Goal: Task Accomplishment & Management: Complete application form

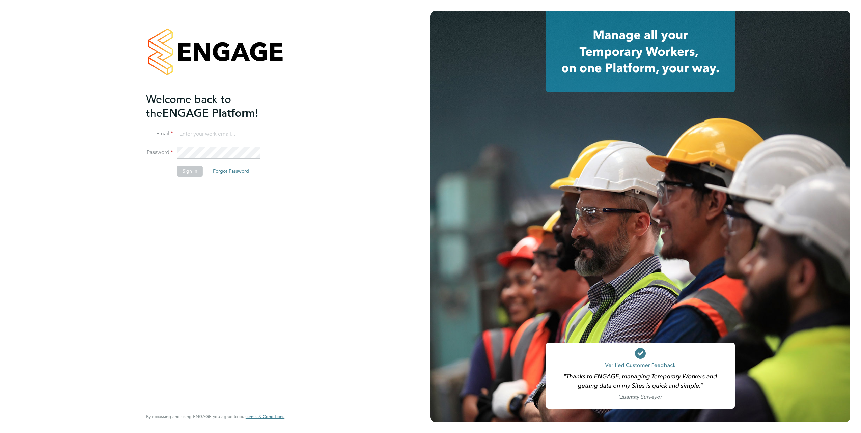
type input "elvis.arinze@vistry.co.uk"
click at [208, 191] on div "Welcome back to the ENGAGE Platform! Email elvis.arinze@vistry.co.uk Password S…" at bounding box center [212, 250] width 132 height 316
click at [192, 173] on button "Sign In" at bounding box center [190, 171] width 26 height 11
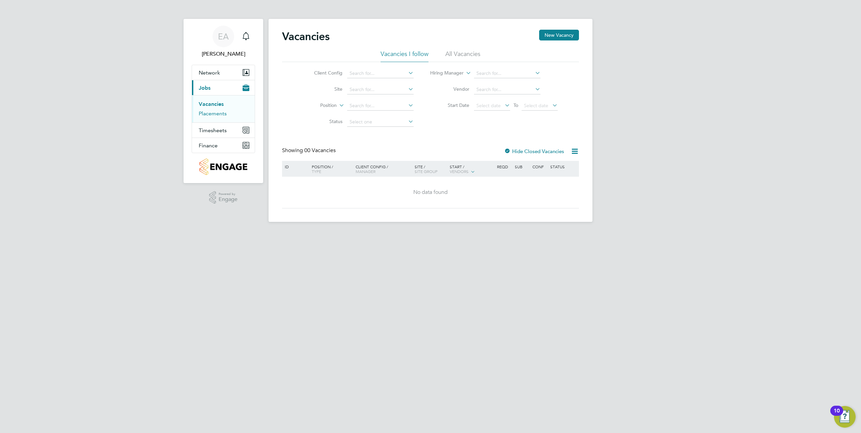
click at [211, 114] on link "Placements" at bounding box center [213, 113] width 28 height 6
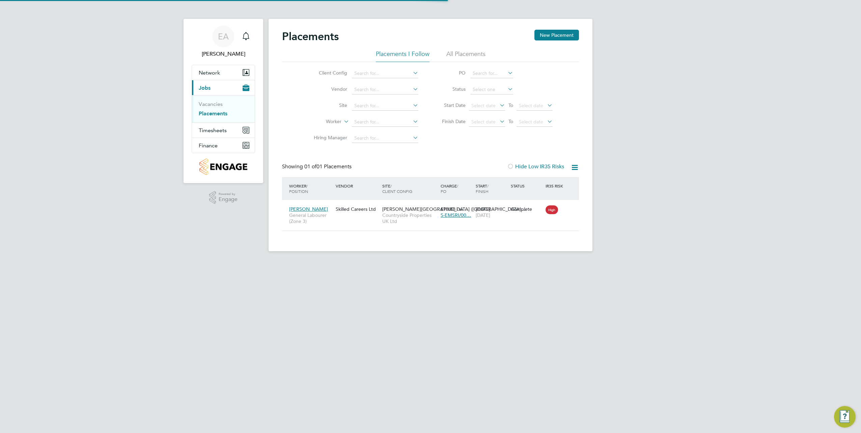
scroll to position [6, 32]
click at [364, 106] on input at bounding box center [385, 105] width 66 height 9
click at [382, 115] on li "[PERSON_NAME], [PERSON_NAME]" at bounding box center [418, 115] width 135 height 9
type input "[PERSON_NAME], [PERSON_NAME]"
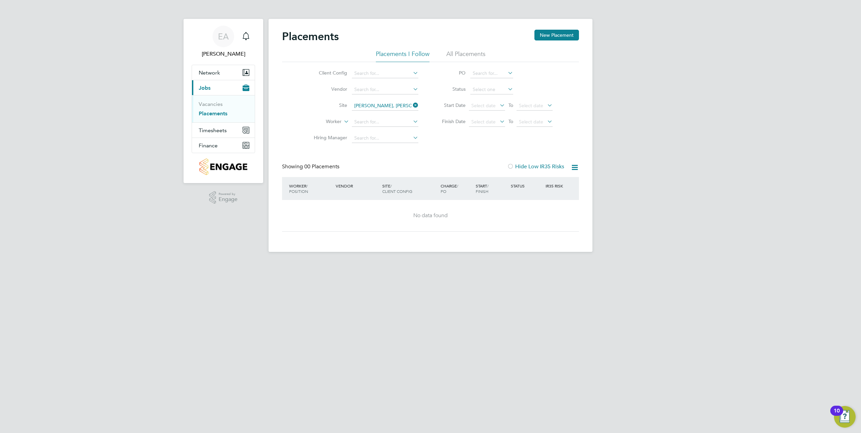
click at [458, 54] on li "All Placements" at bounding box center [465, 56] width 39 height 12
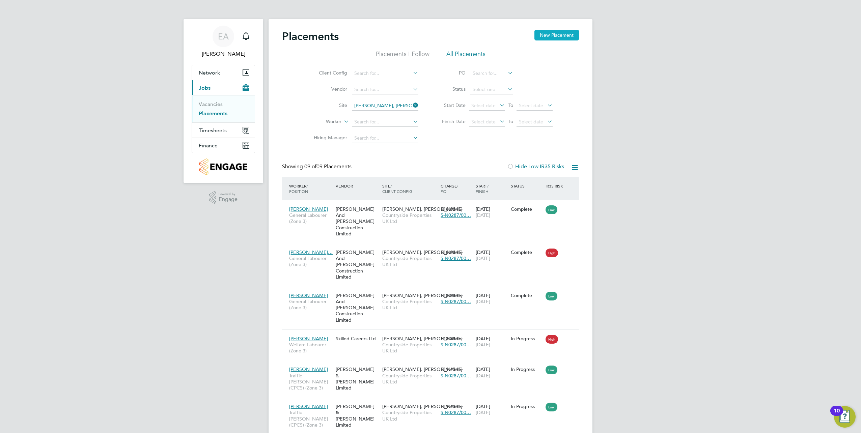
click at [567, 35] on button "New Placement" at bounding box center [556, 35] width 45 height 11
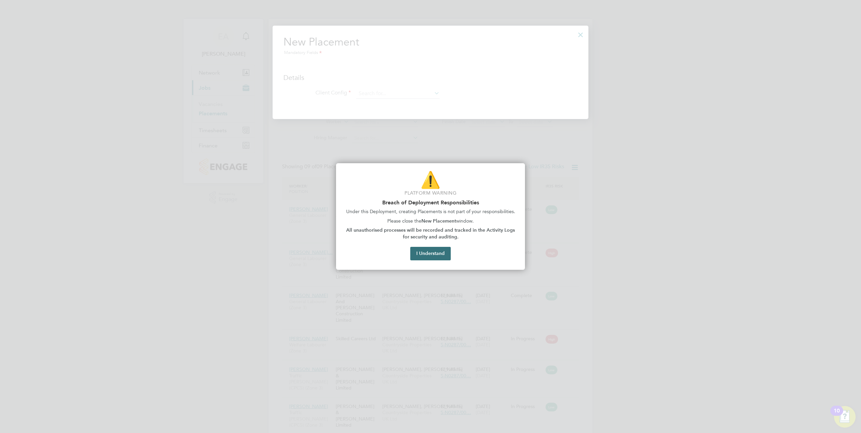
click at [433, 253] on button "I Understand" at bounding box center [430, 253] width 40 height 13
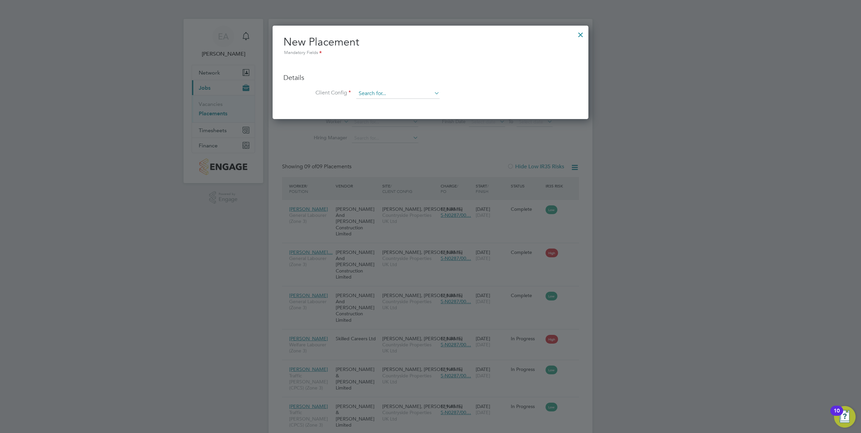
click at [368, 91] on input at bounding box center [397, 94] width 83 height 10
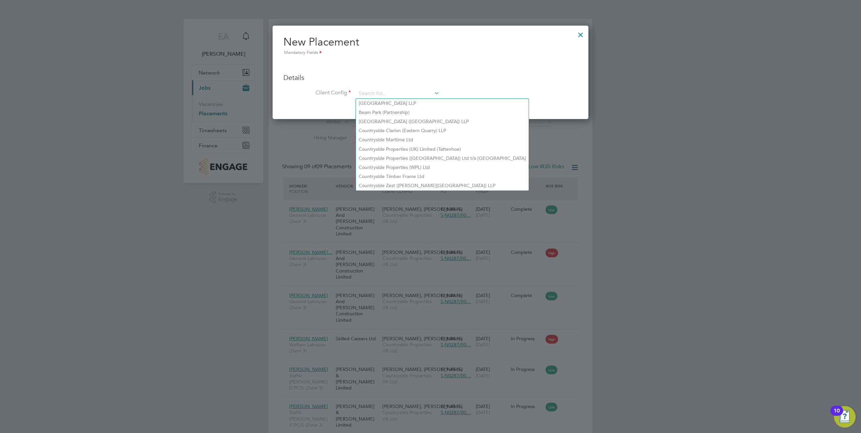
click at [593, 151] on div at bounding box center [430, 216] width 861 height 433
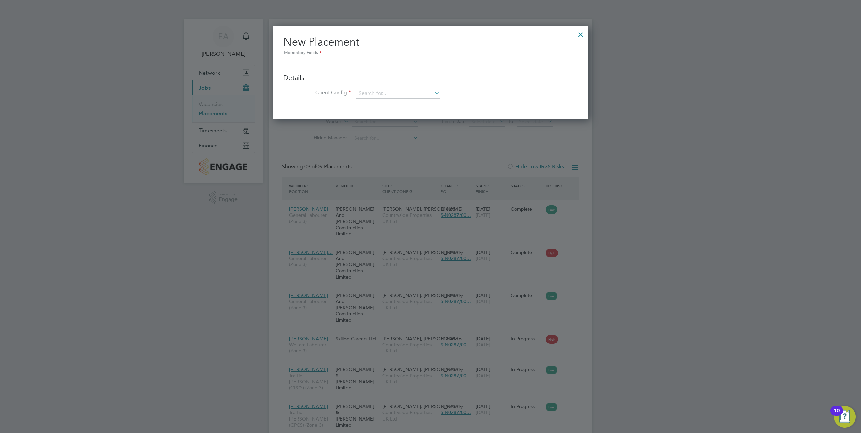
click at [580, 36] on div at bounding box center [580, 33] width 12 height 12
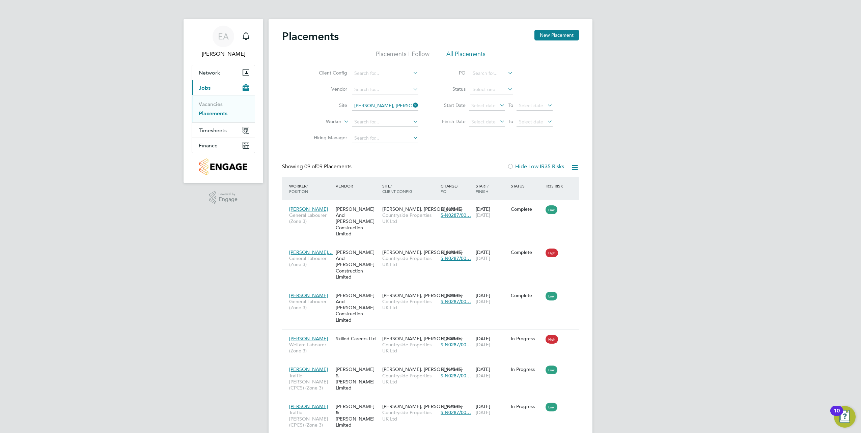
click at [656, 64] on div "EA Elvis Arinze Notifications Applications: Network Team Members Sites Workers …" at bounding box center [430, 279] width 861 height 558
click at [213, 105] on link "Vacancies" at bounding box center [211, 104] width 24 height 6
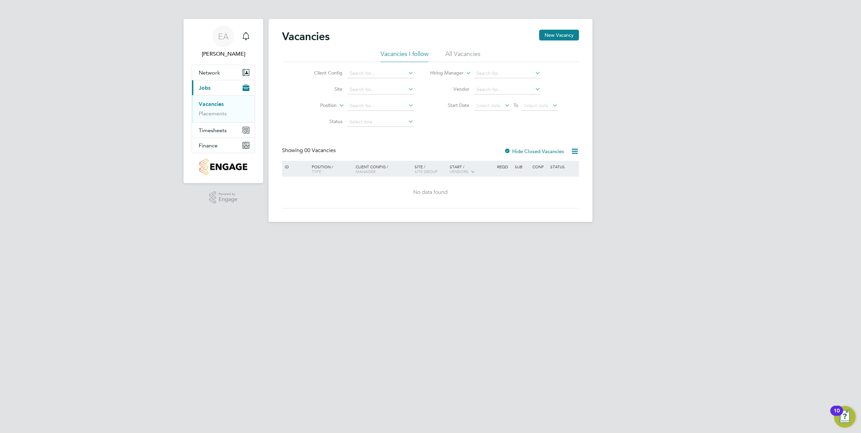
click at [454, 55] on li "All Vacancies" at bounding box center [462, 56] width 35 height 12
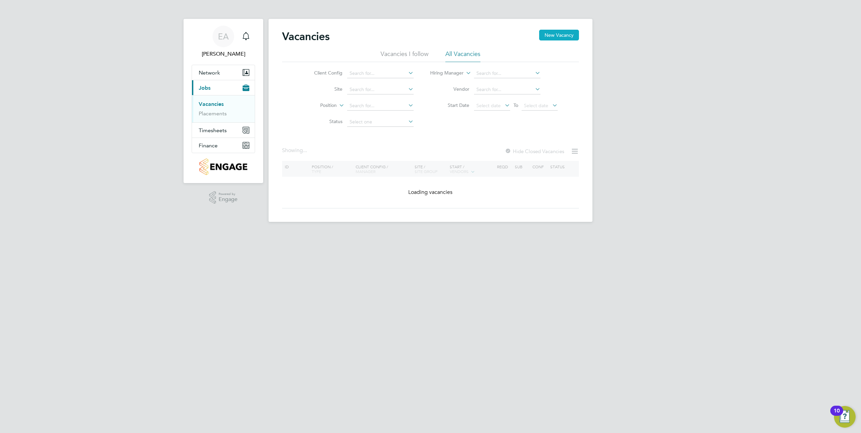
click at [564, 38] on button "New Vacancy" at bounding box center [559, 35] width 40 height 11
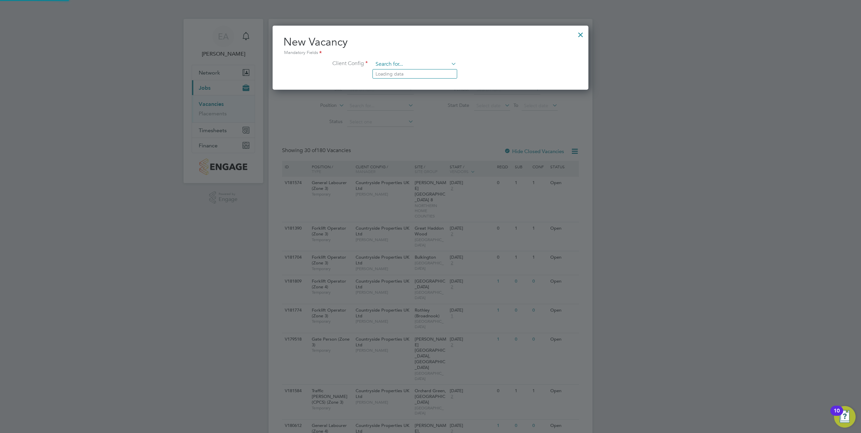
click at [394, 63] on input at bounding box center [414, 64] width 83 height 10
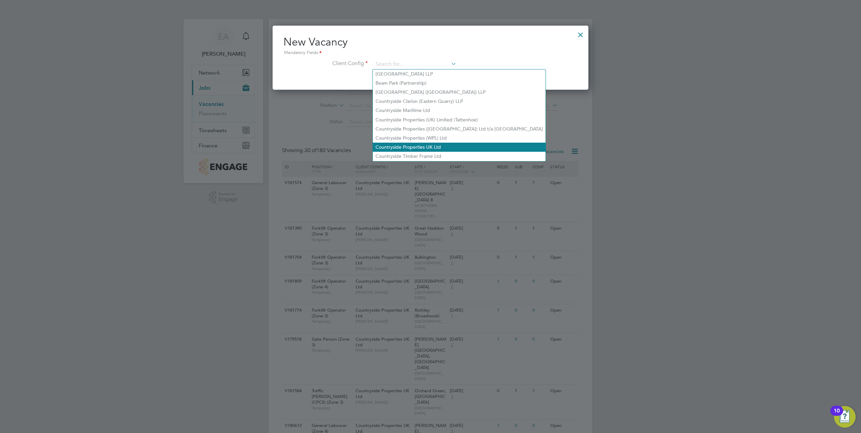
click at [445, 143] on li "Countryside Properties UK Ltd" at bounding box center [459, 147] width 173 height 9
type input "Countryside Properties UK Ltd"
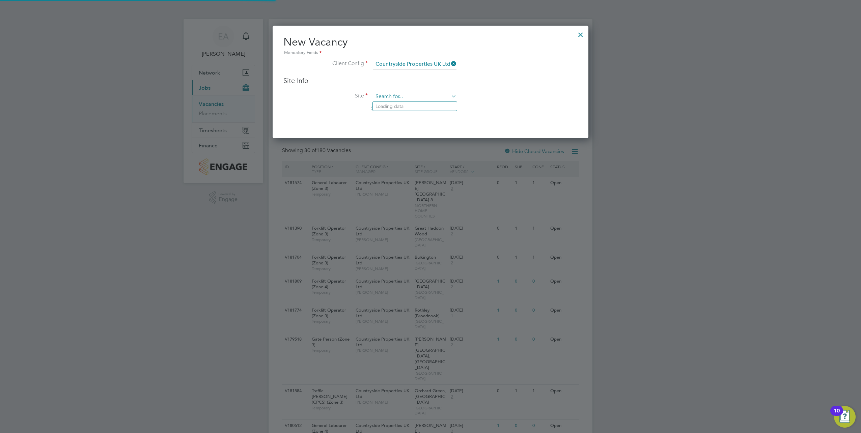
click at [389, 96] on input at bounding box center [414, 97] width 83 height 10
click at [407, 107] on li "[PERSON_NAME], [PERSON_NAME]" at bounding box center [440, 106] width 135 height 9
type input "[PERSON_NAME], [PERSON_NAME]"
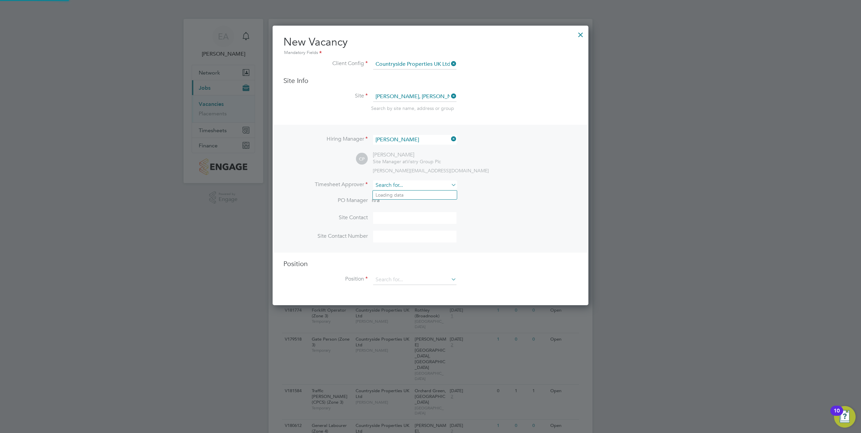
click at [389, 184] on input at bounding box center [414, 185] width 83 height 10
click at [400, 212] on li "Conn or Pattenden" at bounding box center [415, 213] width 84 height 9
type input "[PERSON_NAME]"
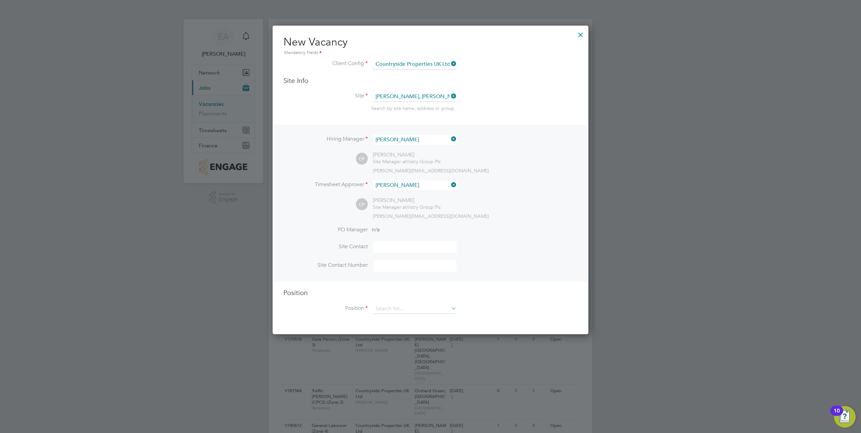
click at [389, 246] on input at bounding box center [414, 247] width 83 height 12
type input "[PERSON_NAME]"
click at [393, 269] on input at bounding box center [414, 266] width 83 height 12
type input "07936372684"
click at [397, 310] on input at bounding box center [414, 309] width 83 height 10
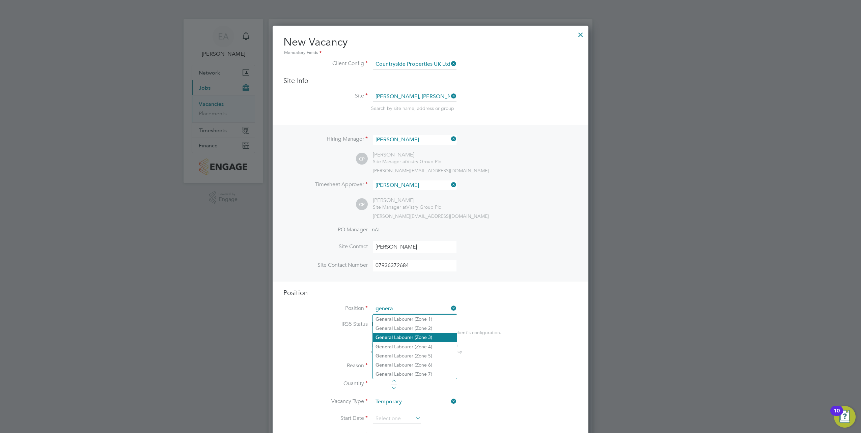
click at [424, 335] on li "Genera l Labourer (Zone 3)" at bounding box center [415, 337] width 84 height 9
type input "General Labourer (Zone 3)"
type textarea "- General labouring duties - Supporting the trades on site - Moving materials a…"
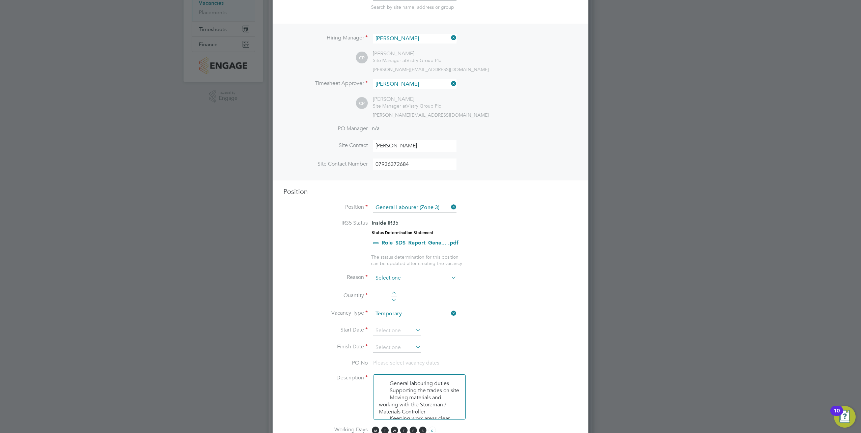
click at [399, 277] on input at bounding box center [414, 278] width 83 height 10
click at [407, 341] on li "Vacant Role" at bounding box center [415, 341] width 84 height 9
type input "Vacant Role"
click at [393, 293] on div at bounding box center [394, 293] width 6 height 5
type input "1"
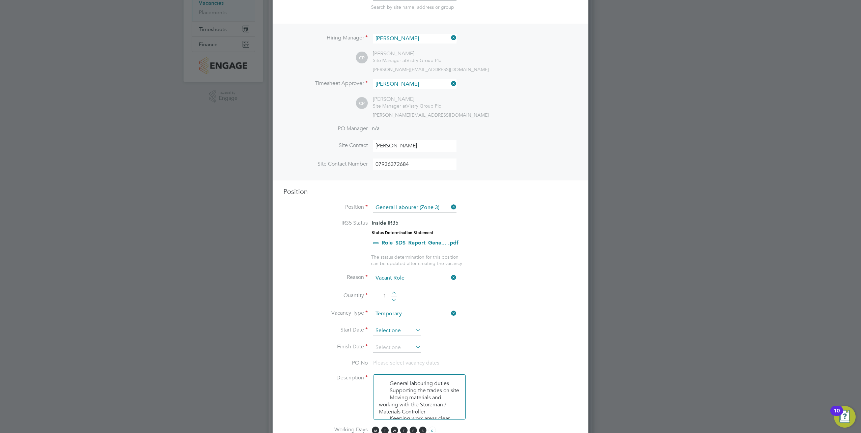
click at [395, 331] on input at bounding box center [397, 331] width 48 height 10
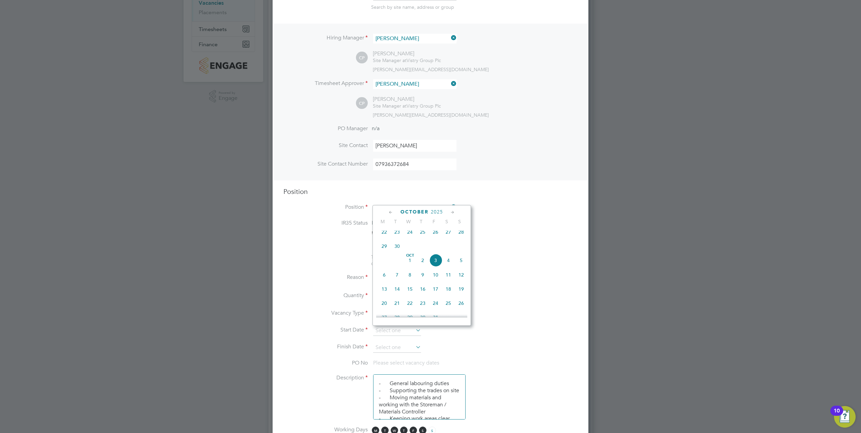
click at [383, 237] on span "22" at bounding box center [384, 232] width 13 height 13
type input "[DATE]"
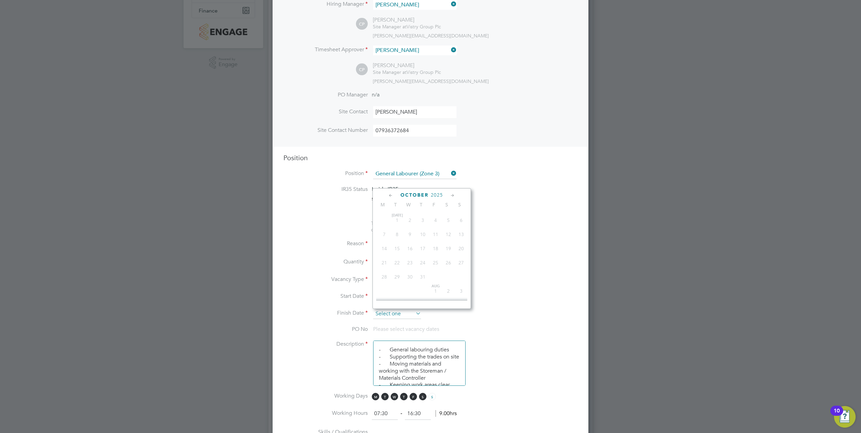
click at [408, 316] on input at bounding box center [397, 314] width 48 height 10
click at [436, 276] on span "17" at bounding box center [435, 272] width 13 height 13
type input "[DATE]"
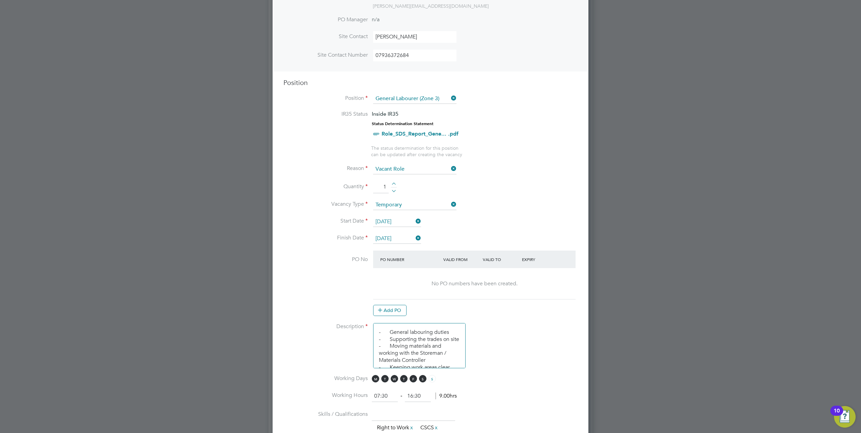
scroll to position [202, 0]
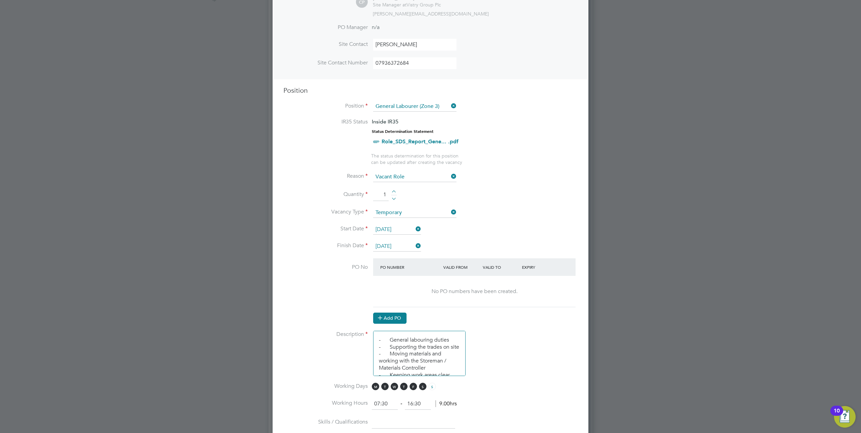
click at [391, 318] on button "Add PO" at bounding box center [389, 318] width 33 height 11
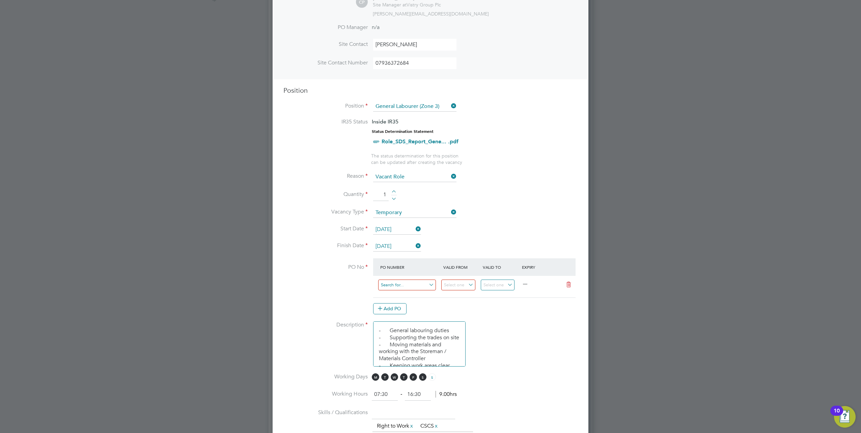
click at [398, 285] on input at bounding box center [407, 285] width 58 height 11
paste input "S-N0287/00079"
type input "S-N0287/00079"
click at [454, 285] on input at bounding box center [458, 285] width 34 height 11
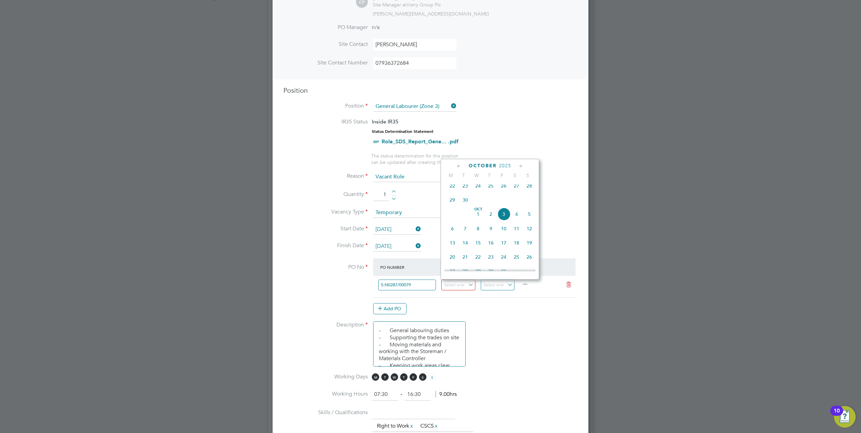
drag, startPoint x: 453, startPoint y: 188, endPoint x: 498, endPoint y: 237, distance: 67.1
click at [452, 189] on span "22" at bounding box center [452, 185] width 13 height 13
type input "[DATE]"
click at [498, 285] on input at bounding box center [498, 285] width 34 height 11
click at [543, 247] on span "17" at bounding box center [543, 242] width 13 height 13
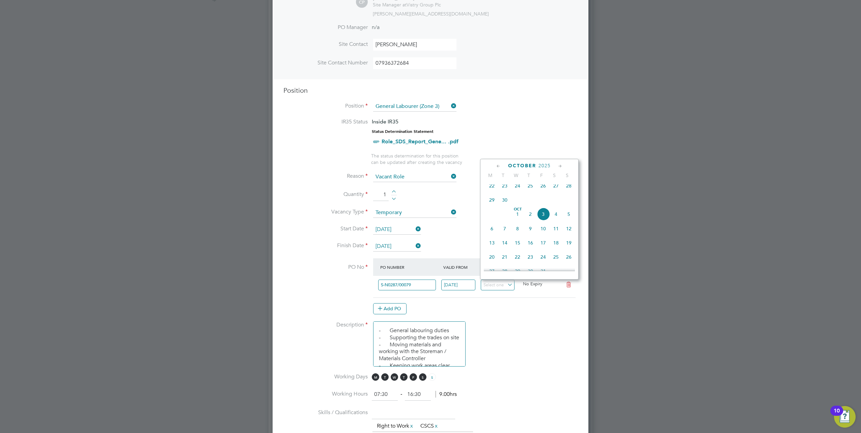
type input "[DATE]"
click at [518, 347] on li "Description - General labouring duties - Supporting the trades on site - Moving…" at bounding box center [430, 347] width 294 height 52
click at [385, 286] on input at bounding box center [407, 285] width 58 height 11
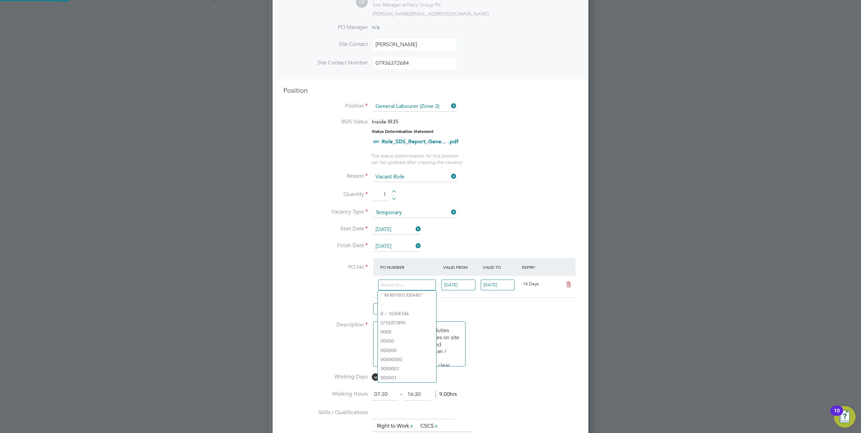
click at [532, 342] on li "Description - General labouring duties - Supporting the trades on site - Moving…" at bounding box center [430, 347] width 294 height 52
click at [399, 288] on input at bounding box center [407, 285] width 58 height 11
paste input "S-N0287/00079"
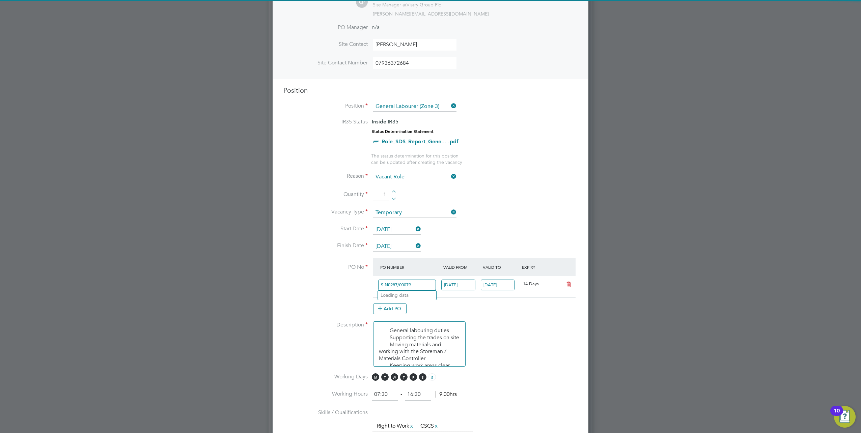
type input "S-N0287/00079"
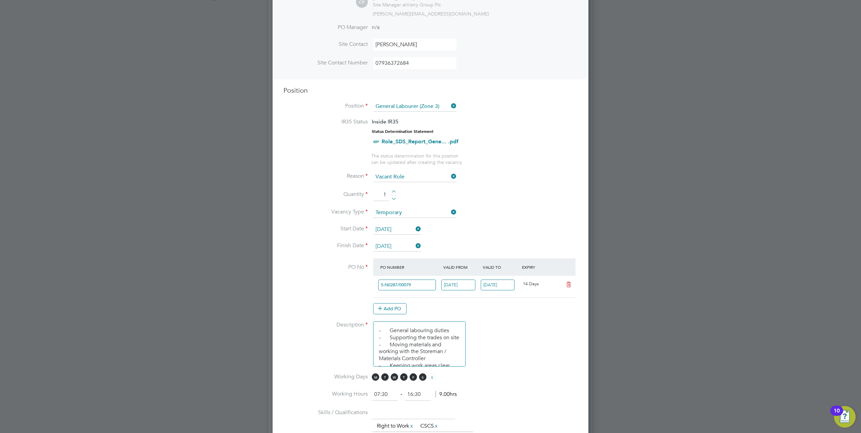
click at [537, 340] on li "Description - General labouring duties - Supporting the trades on site - Moving…" at bounding box center [430, 347] width 294 height 52
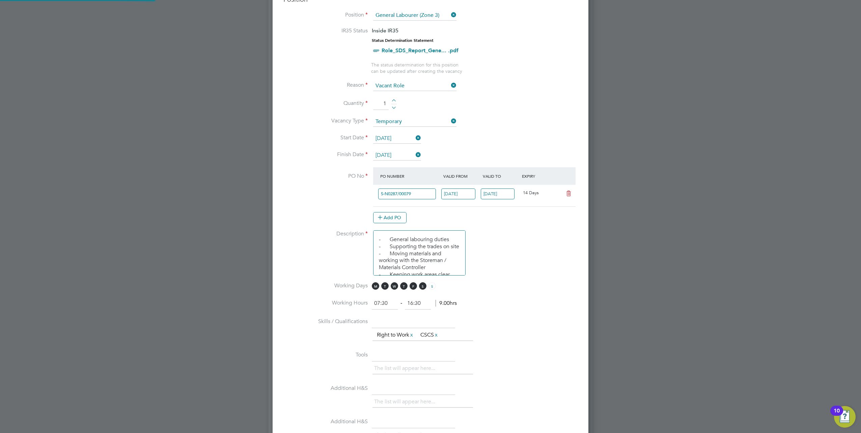
scroll to position [304, 0]
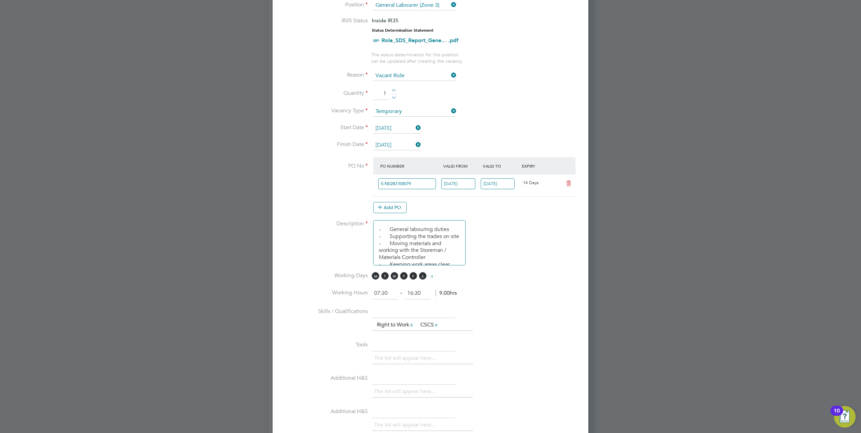
click at [508, 258] on li "Description - General labouring duties - Supporting the trades on site - Moving…" at bounding box center [430, 246] width 294 height 52
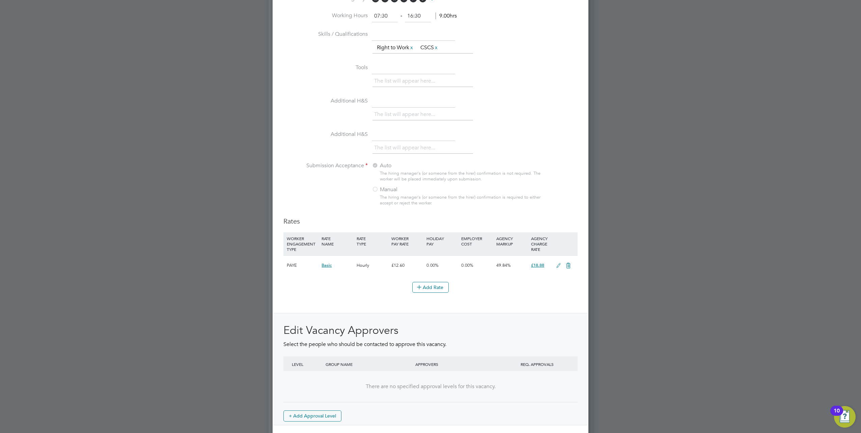
scroll to position [611, 0]
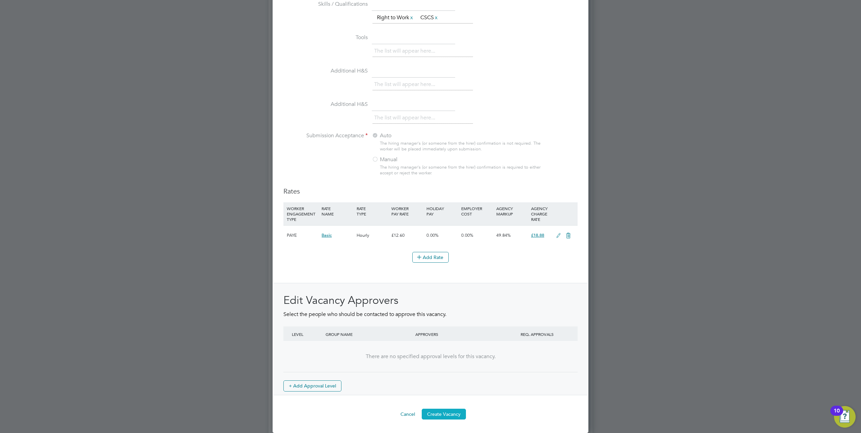
click at [443, 414] on button "Create Vacancy" at bounding box center [444, 414] width 44 height 11
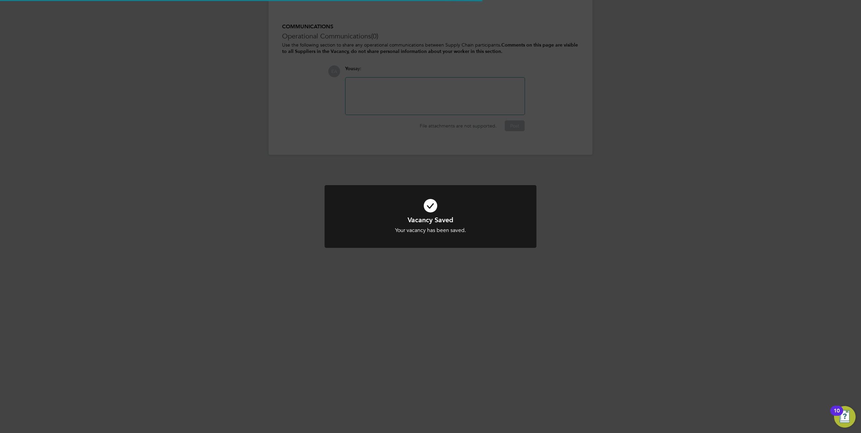
scroll to position [11, 145]
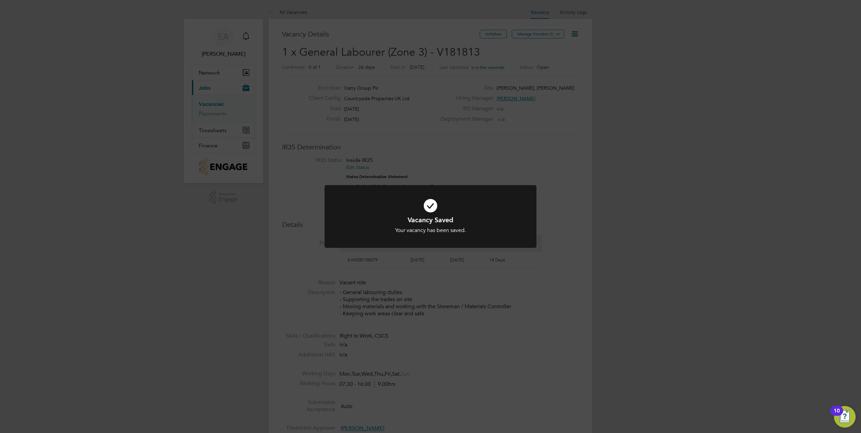
click at [687, 162] on div "Vacancy Saved Your vacancy has been saved. Cancel Okay" at bounding box center [430, 216] width 861 height 433
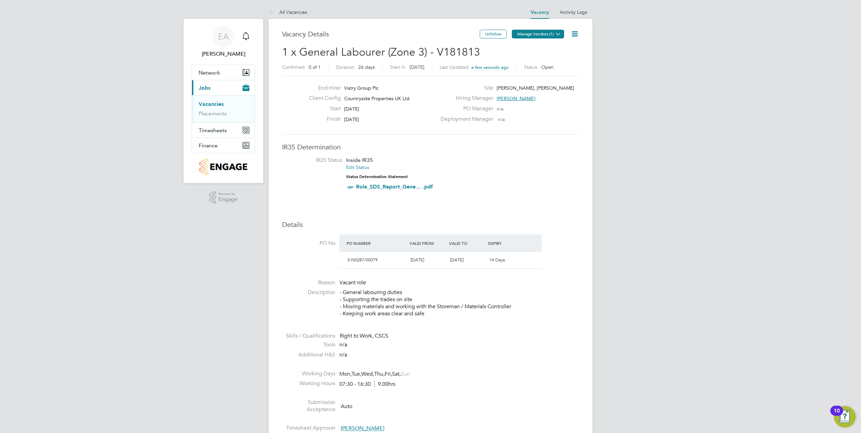
click at [552, 35] on button "Manage Vendors (1)" at bounding box center [538, 34] width 52 height 9
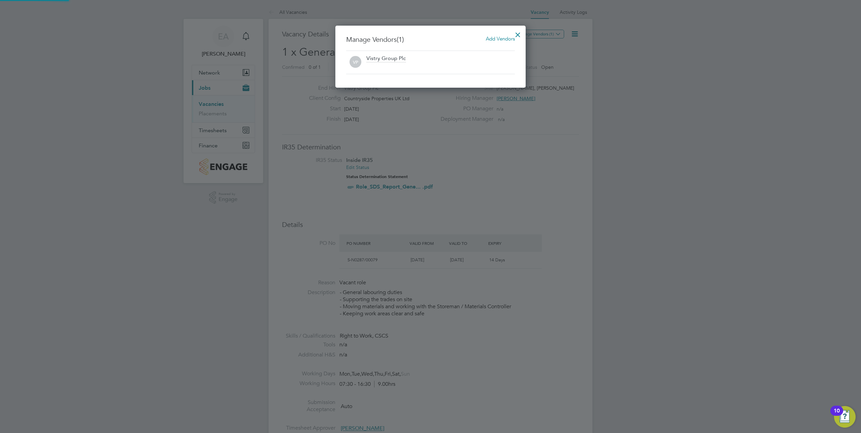
scroll to position [62, 191]
click at [492, 39] on span "Add Vendors" at bounding box center [500, 38] width 29 height 6
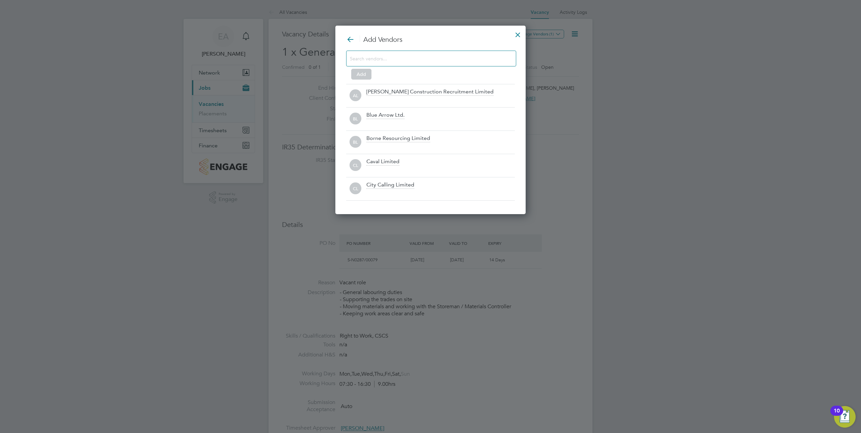
scroll to position [189, 191]
click at [404, 64] on div at bounding box center [431, 59] width 170 height 16
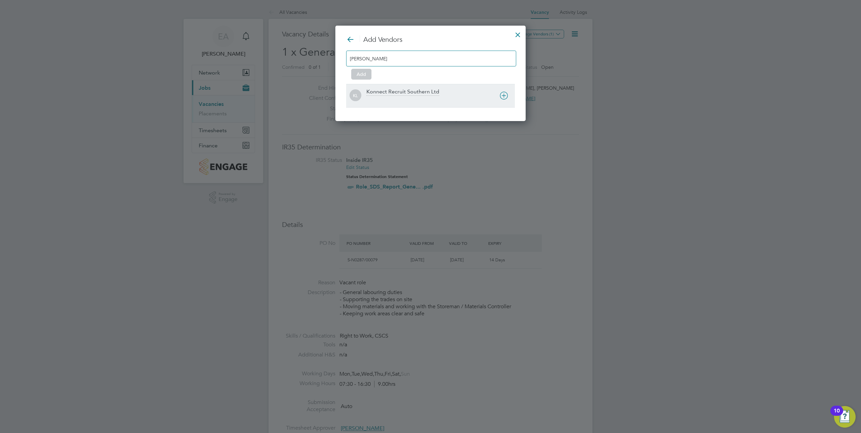
type input "konn"
drag, startPoint x: 401, startPoint y: 91, endPoint x: 390, endPoint y: 87, distance: 12.3
click at [401, 92] on div "Konnect Recruit Southern Ltd" at bounding box center [402, 91] width 73 height 7
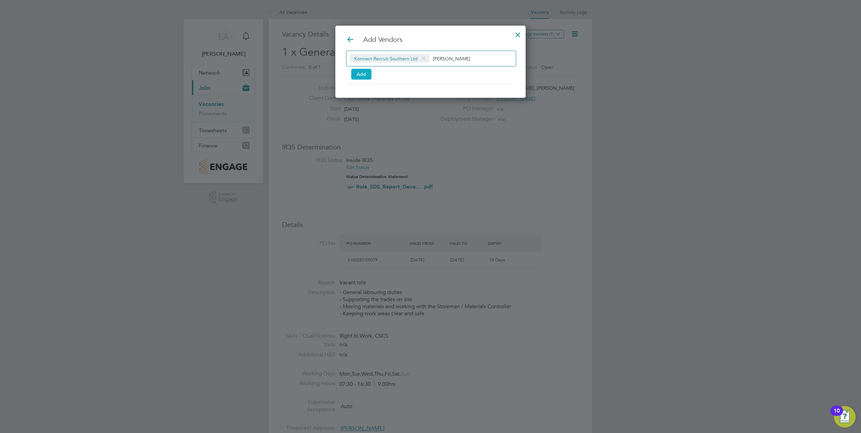
click at [362, 76] on button "Add" at bounding box center [361, 74] width 20 height 11
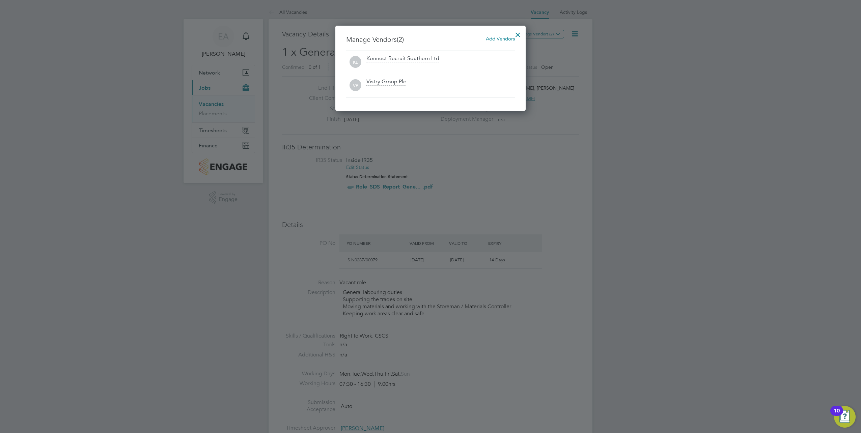
click at [515, 35] on div at bounding box center [518, 33] width 12 height 12
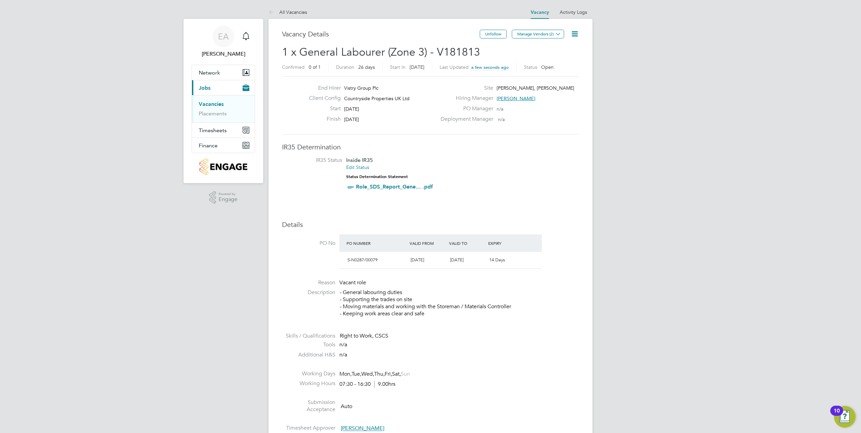
click at [213, 101] on link "Vacancies" at bounding box center [211, 104] width 25 height 6
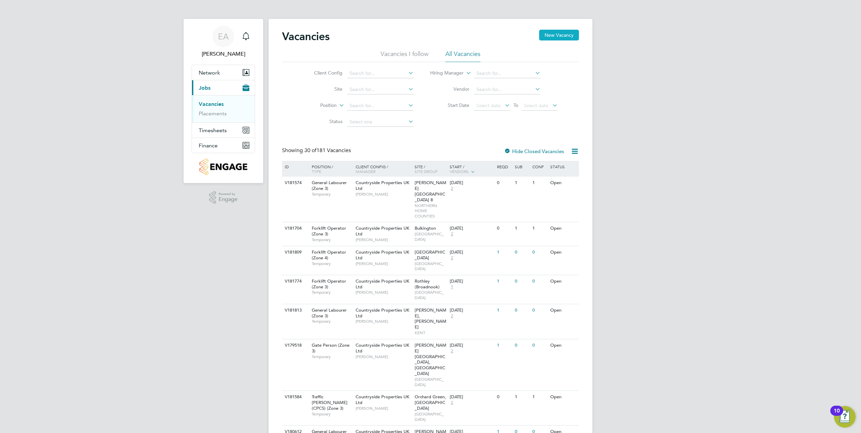
click at [551, 34] on button "New Vacancy" at bounding box center [559, 35] width 40 height 11
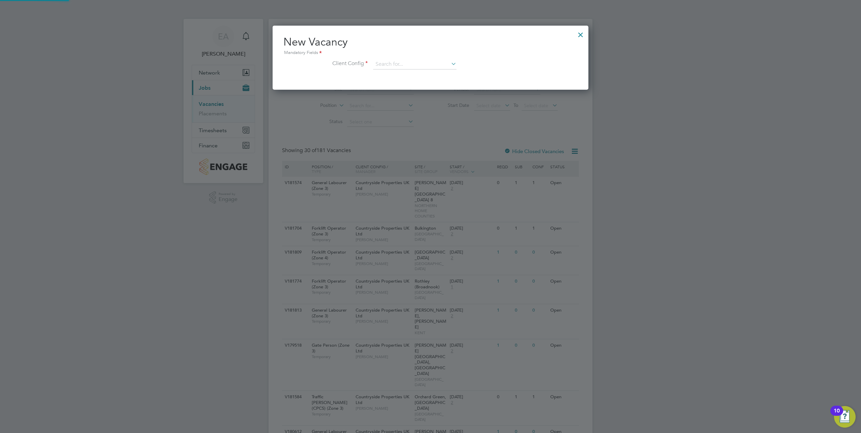
scroll to position [3, 3]
click at [398, 60] on input at bounding box center [414, 64] width 83 height 10
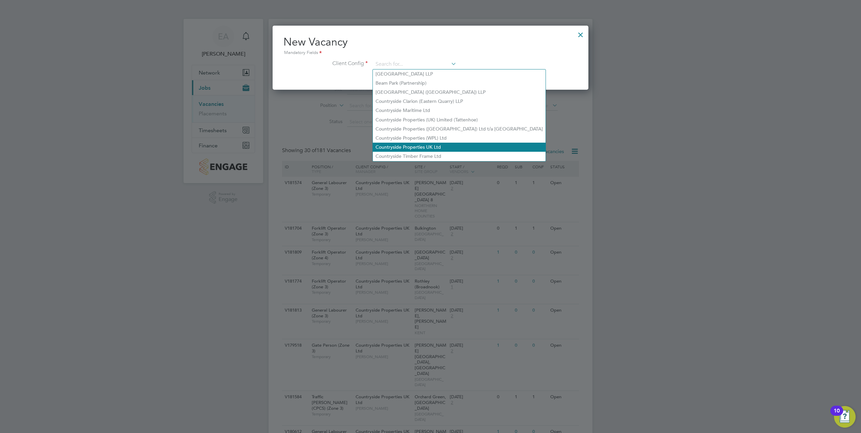
click at [424, 144] on li "Countryside Properties UK Ltd" at bounding box center [459, 147] width 173 height 9
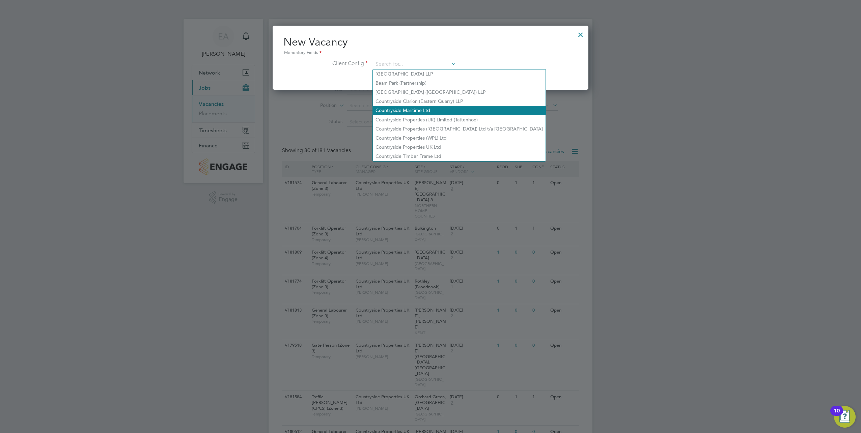
type input "Countryside Properties UK Ltd"
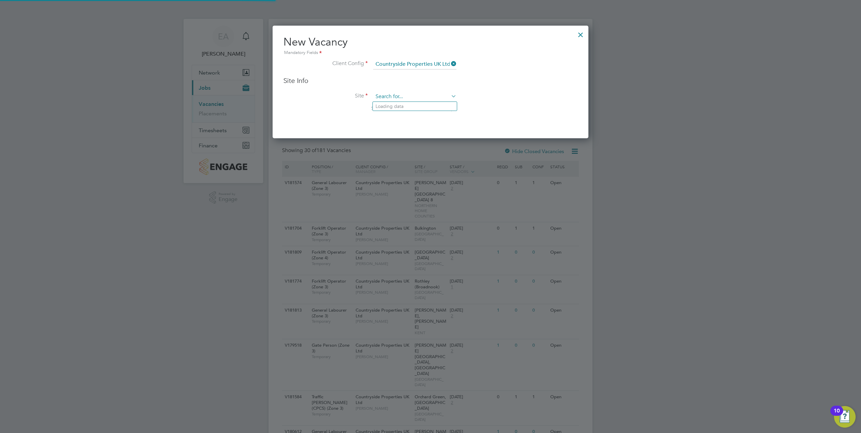
click at [387, 94] on input at bounding box center [414, 97] width 83 height 10
click at [411, 104] on li "[PERSON_NAME], [PERSON_NAME]" at bounding box center [440, 106] width 135 height 9
click at [344, 104] on li "Site morella Search by site name, address or group" at bounding box center [430, 108] width 294 height 33
type input "[PERSON_NAME], [PERSON_NAME]"
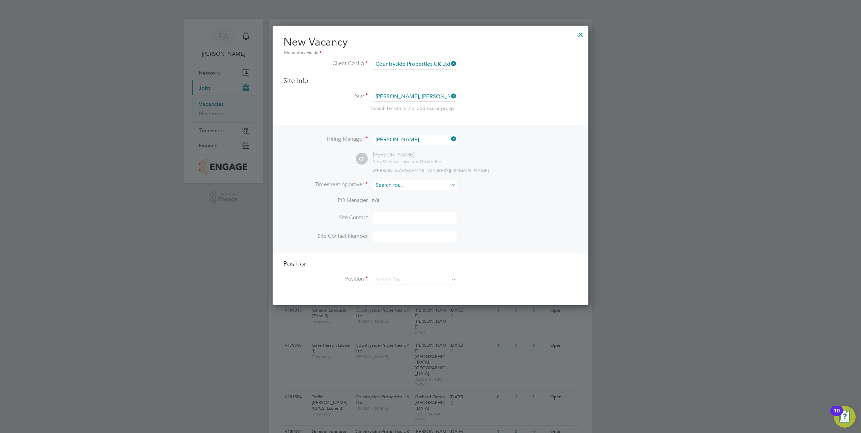
click at [396, 186] on input at bounding box center [414, 185] width 83 height 10
click at [404, 213] on li "Connor Pattenden" at bounding box center [415, 213] width 84 height 9
type input "[PERSON_NAME]"
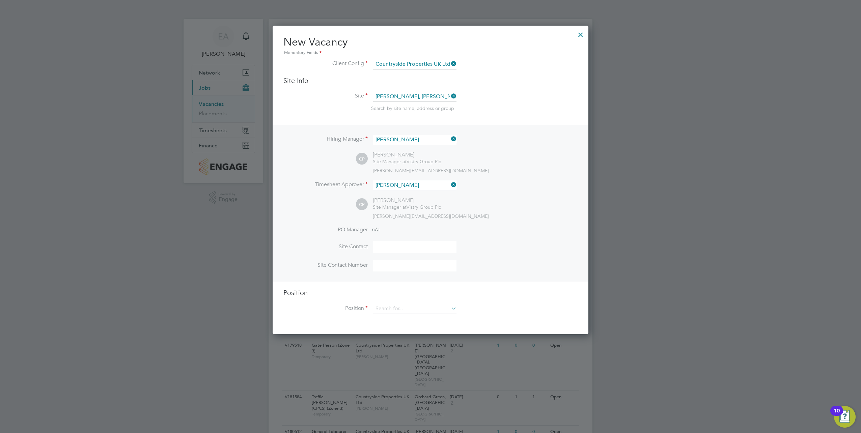
click at [389, 247] on input at bounding box center [414, 247] width 83 height 12
type input "[PERSON_NAME]"
type input "07936372684"
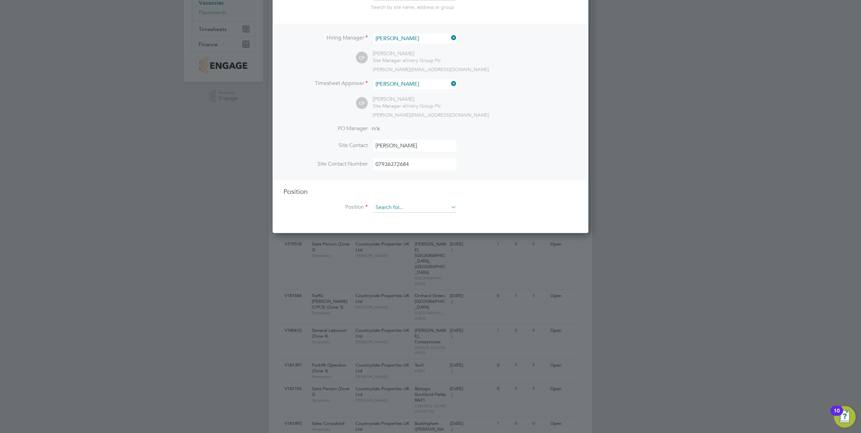
click at [399, 210] on input at bounding box center [414, 208] width 83 height 10
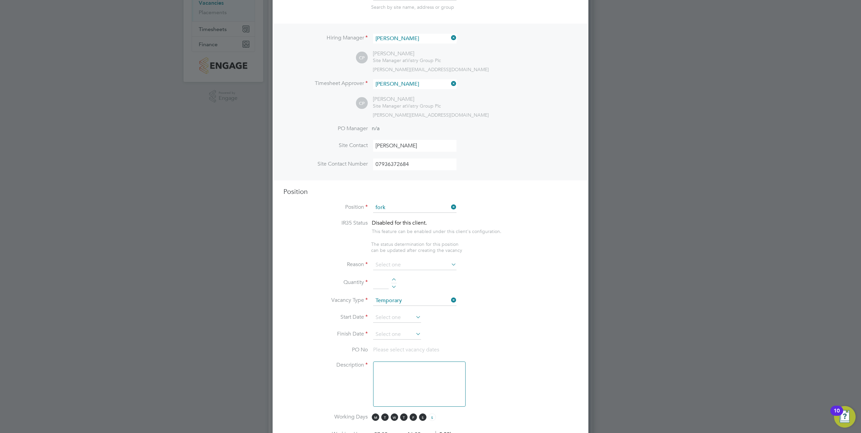
click at [413, 252] on li "Fork lift Operator (Zone 3)" at bounding box center [415, 254] width 84 height 9
type input "Forklift Operator (Zone 3)"
type textarea "• Operate construction machinery • Delivering large quantities of materials to …"
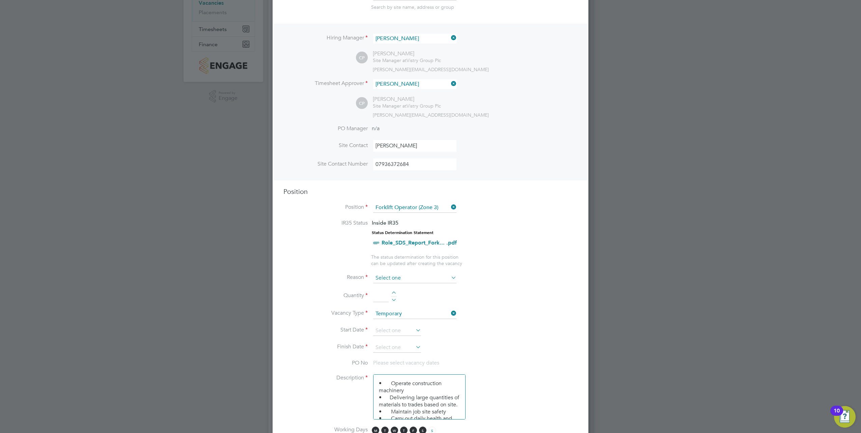
click at [400, 279] on input at bounding box center [414, 278] width 83 height 10
click at [402, 297] on li "Holiday" at bounding box center [415, 296] width 84 height 9
type input "Holiday"
click at [393, 291] on li "Quantity" at bounding box center [430, 299] width 294 height 19
click at [394, 293] on div at bounding box center [394, 293] width 6 height 5
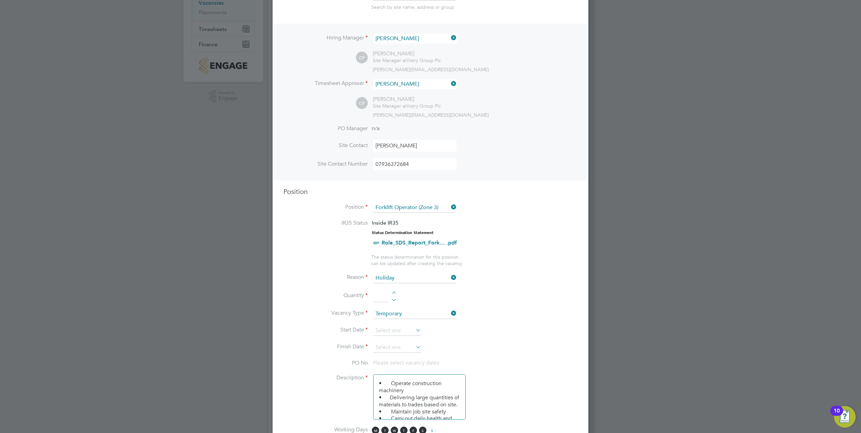
type input "1"
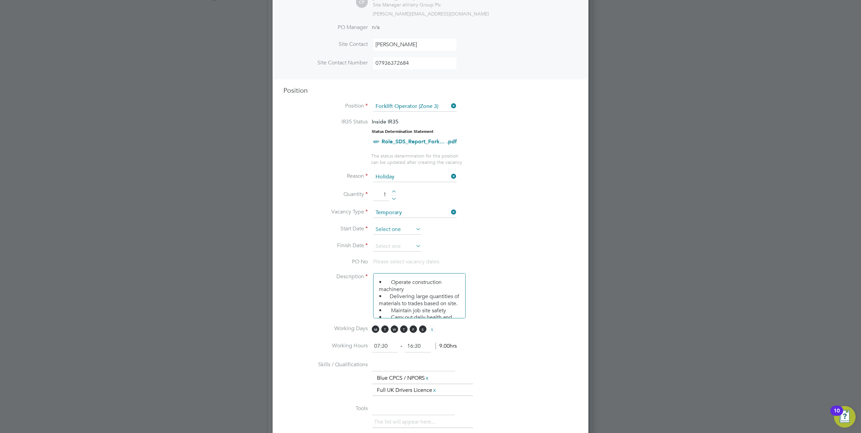
click at [392, 229] on input at bounding box center [397, 230] width 48 height 10
click at [437, 188] on span "19" at bounding box center [435, 184] width 13 height 13
type input "19 Sep 2025"
click at [399, 245] on input at bounding box center [397, 246] width 48 height 10
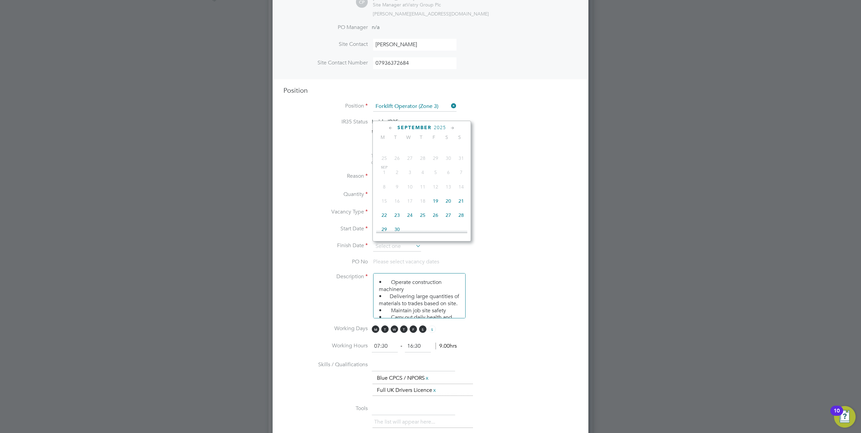
click at [437, 206] on span "19" at bounding box center [435, 201] width 13 height 13
type input "19 Sep 2025"
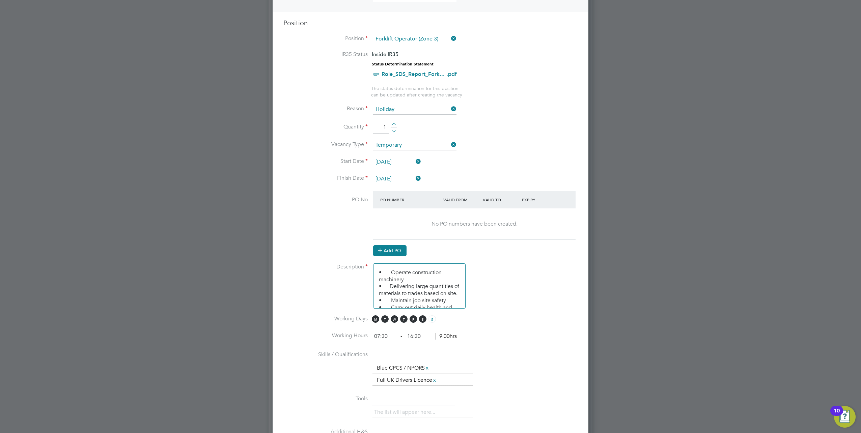
click at [394, 247] on button "Add PO" at bounding box center [389, 250] width 33 height 11
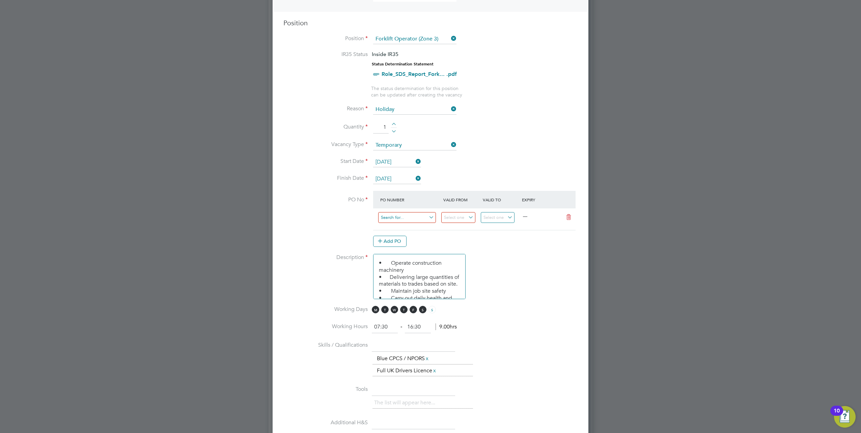
click at [394, 218] on input at bounding box center [407, 217] width 58 height 11
paste input "S-N0287/00079"
type input "S-N0287/00079"
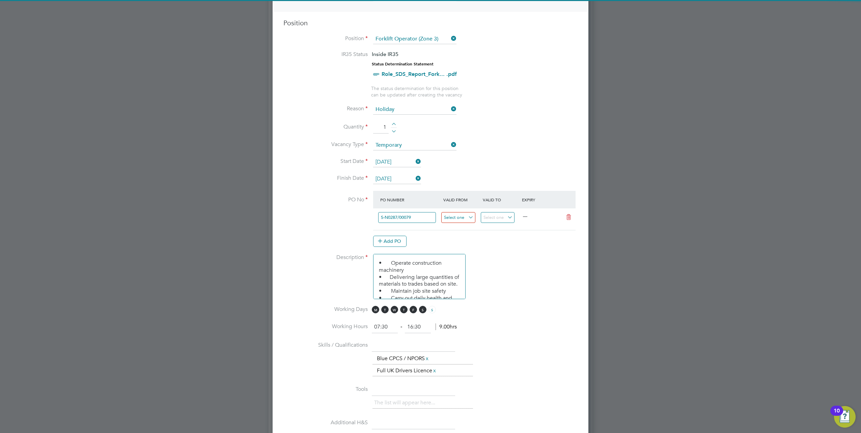
click at [464, 219] on input at bounding box center [458, 217] width 34 height 11
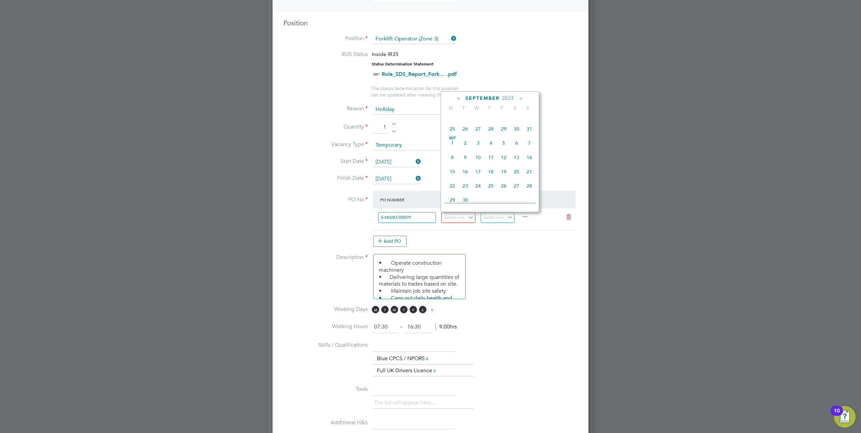
click at [505, 173] on span "19" at bounding box center [503, 171] width 13 height 13
type input "19 Sep 2025"
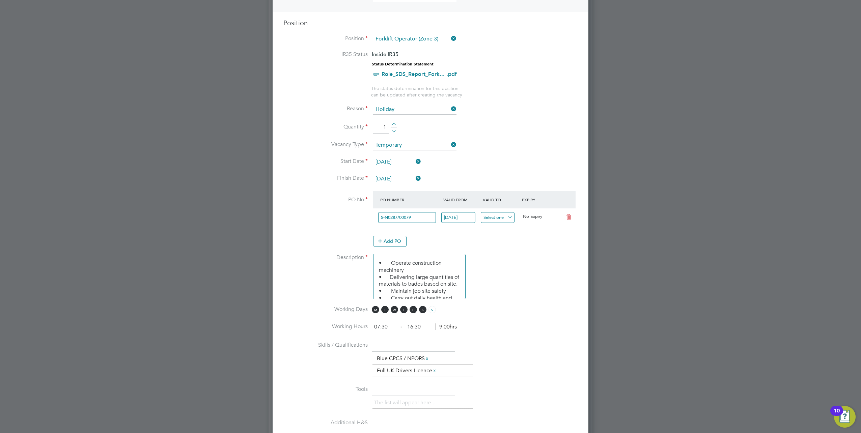
click at [494, 219] on input at bounding box center [498, 217] width 34 height 11
click at [542, 172] on span "19" at bounding box center [543, 171] width 13 height 13
type input "19 Sep 2025"
click at [633, 183] on div at bounding box center [430, 216] width 861 height 433
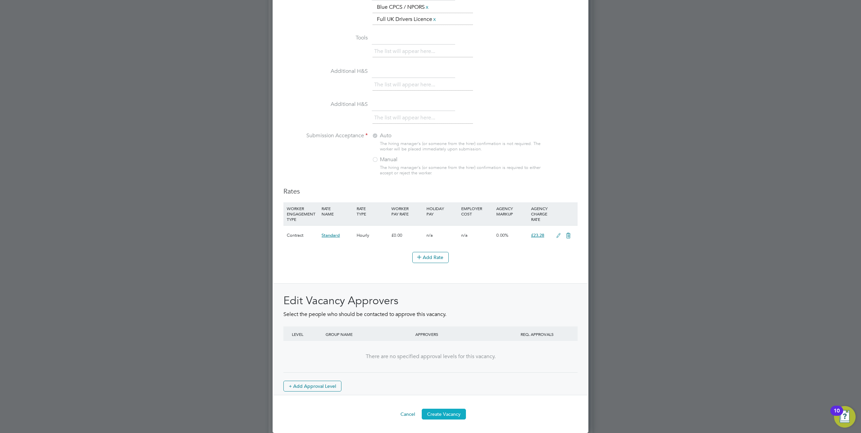
click at [449, 413] on button "Create Vacancy" at bounding box center [444, 414] width 44 height 11
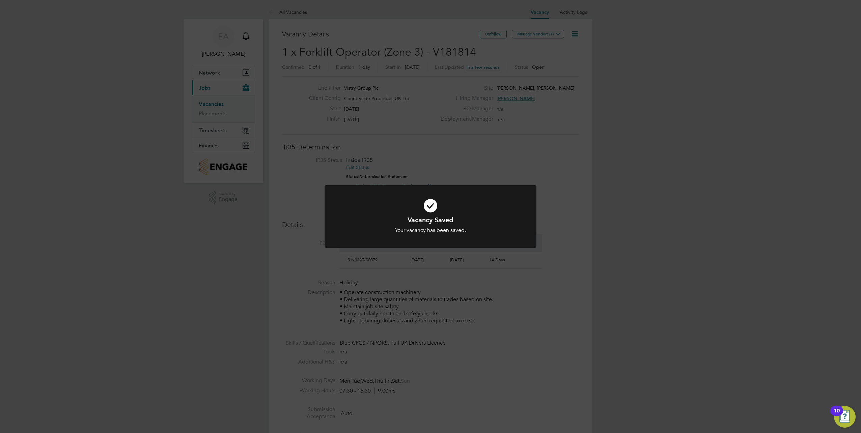
click at [648, 151] on div "Vacancy Saved Your vacancy has been saved. Cancel Okay" at bounding box center [430, 216] width 861 height 433
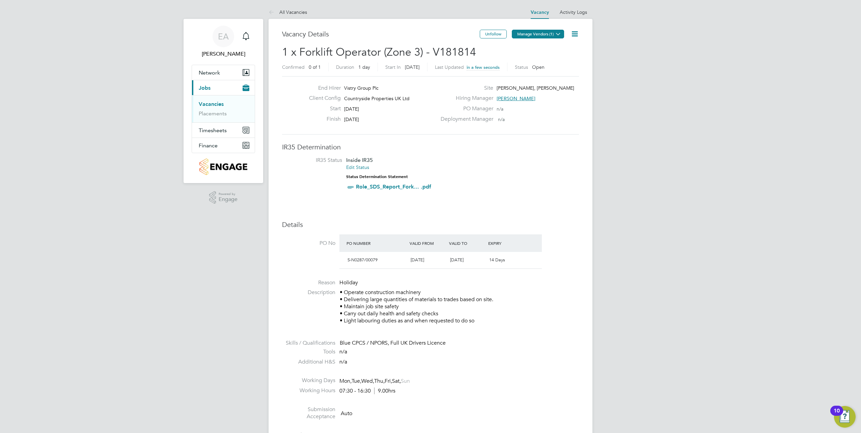
click at [538, 35] on button "Manage Vendors (1)" at bounding box center [538, 34] width 52 height 9
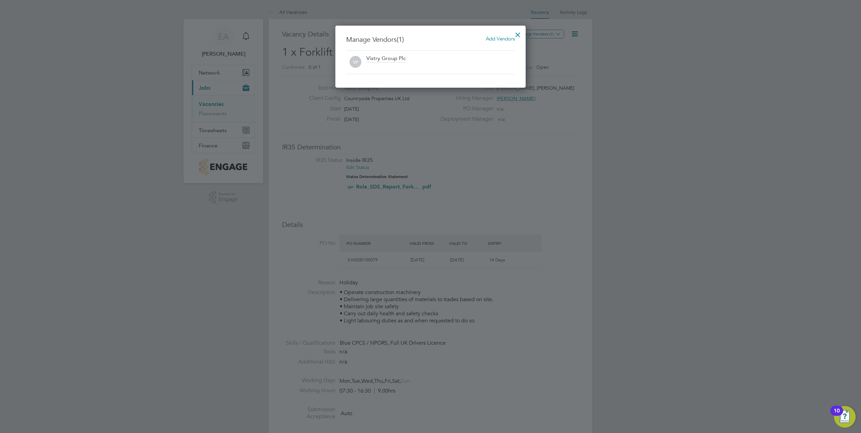
click at [497, 41] on span "Add Vendors" at bounding box center [500, 38] width 29 height 6
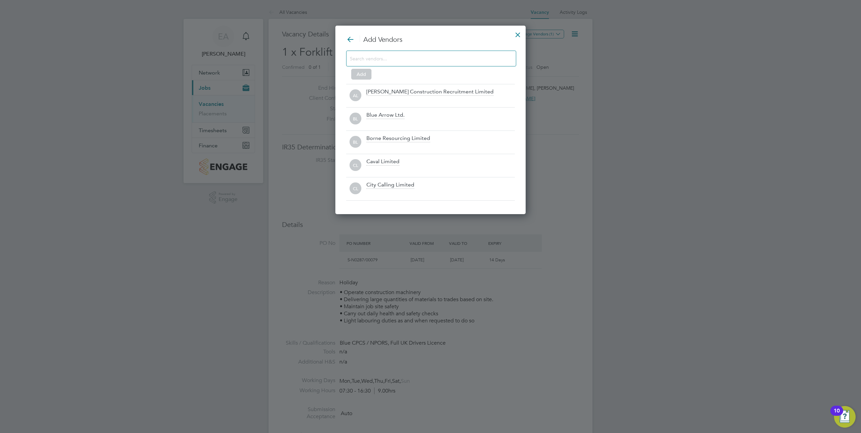
click at [405, 60] on input at bounding box center [426, 58] width 152 height 9
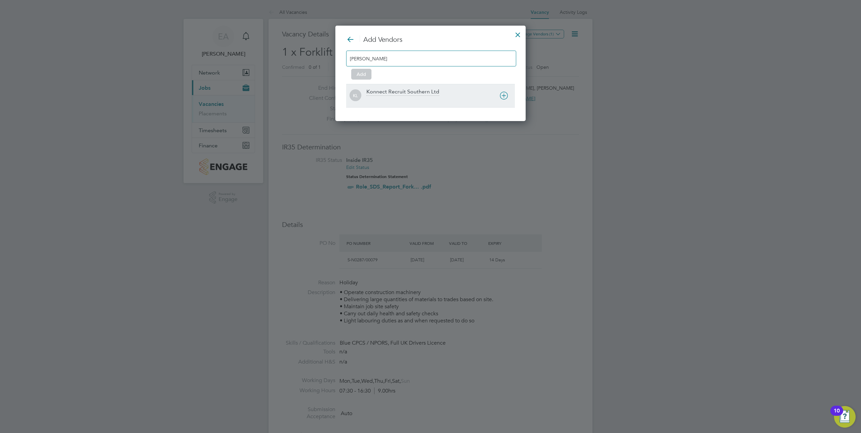
type input "konn"
click at [405, 92] on div "Konnect Recruit Southern Ltd" at bounding box center [402, 91] width 73 height 7
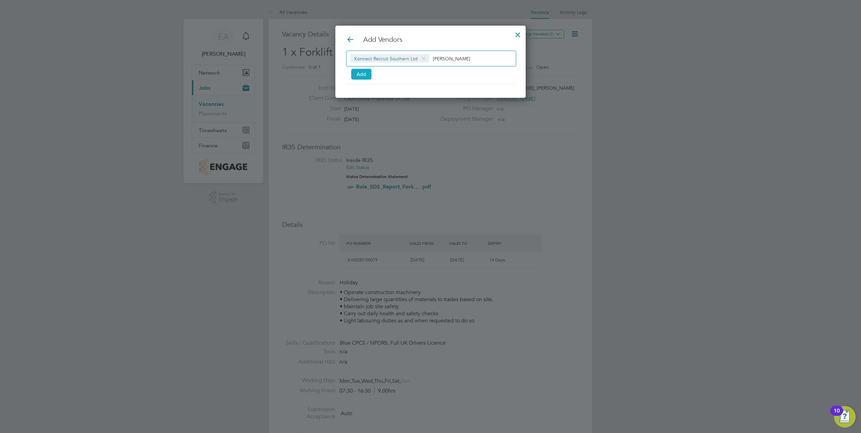
click at [361, 74] on button "Add" at bounding box center [361, 74] width 20 height 11
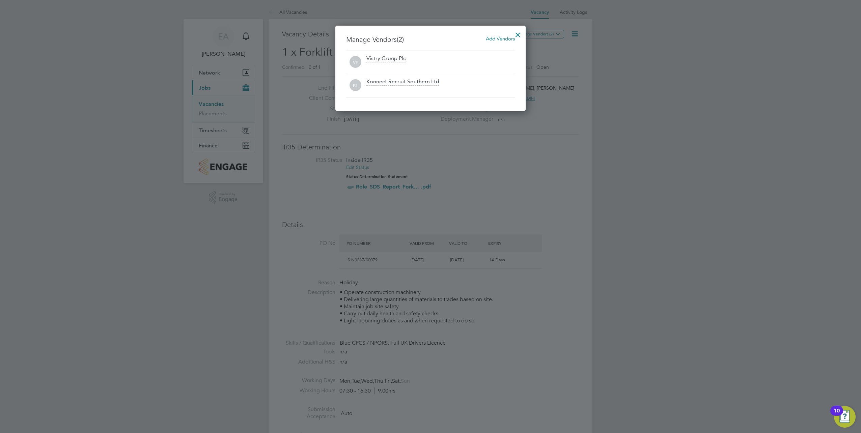
click at [517, 34] on div at bounding box center [518, 33] width 12 height 12
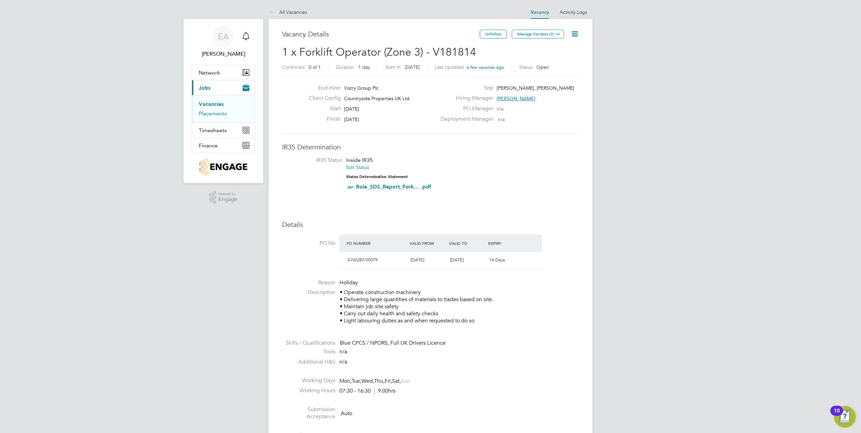
click at [213, 116] on link "Placements" at bounding box center [213, 113] width 28 height 6
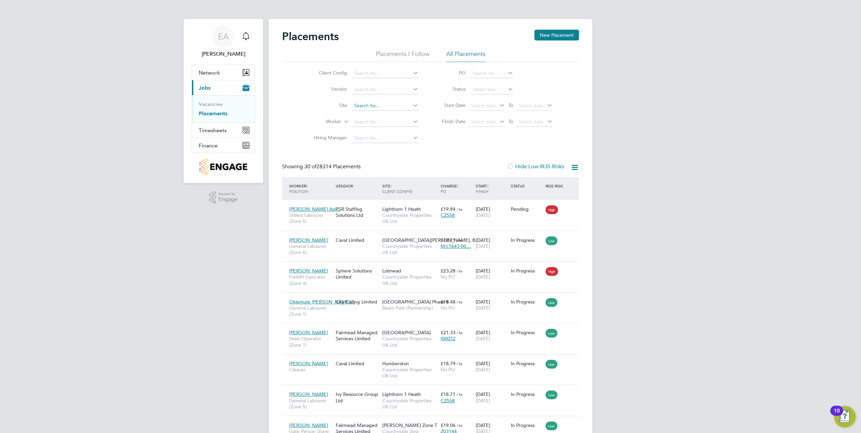
click at [364, 103] on input at bounding box center [385, 105] width 66 height 9
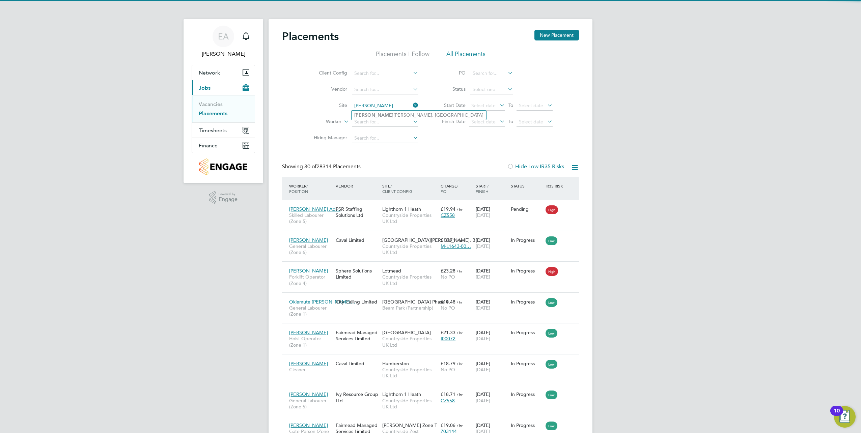
type input "[PERSON_NAME]"
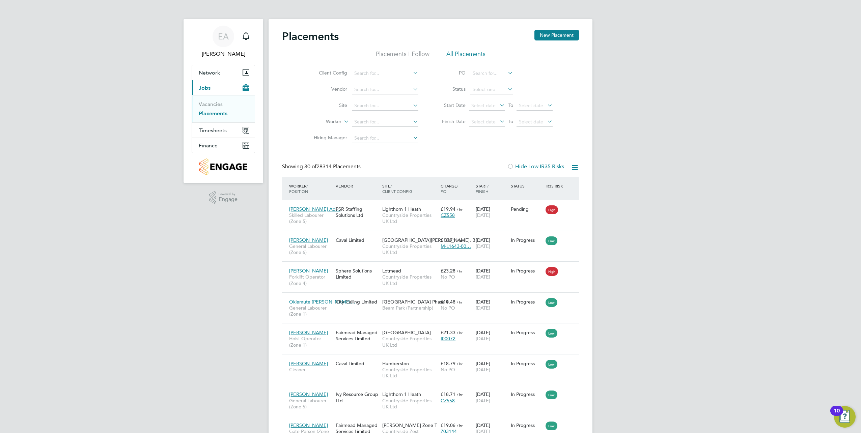
click at [209, 115] on link "Placements" at bounding box center [213, 113] width 29 height 6
click at [207, 104] on link "Vacancies" at bounding box center [211, 104] width 24 height 6
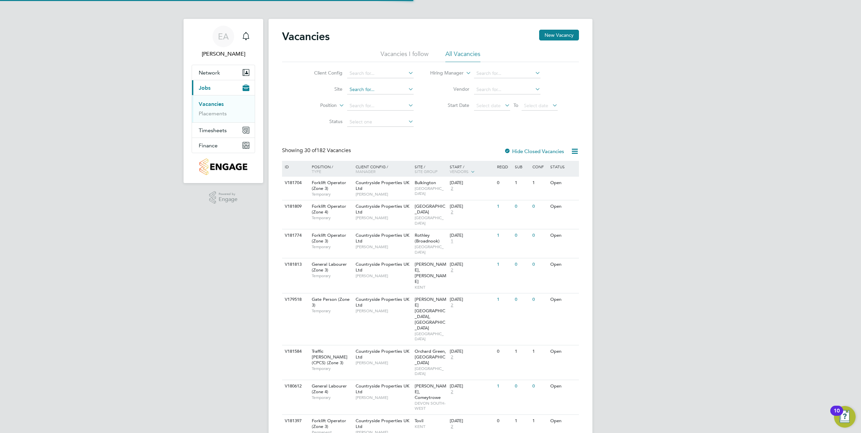
click at [374, 91] on input at bounding box center [380, 89] width 66 height 9
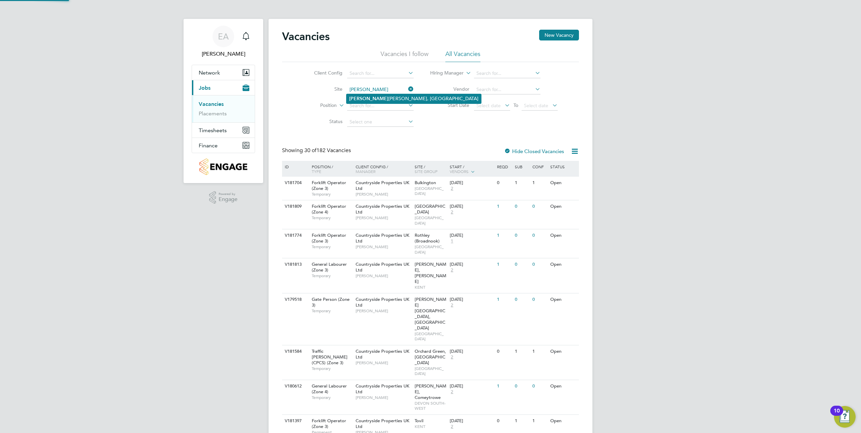
click at [373, 97] on li "[PERSON_NAME], [PERSON_NAME]" at bounding box center [413, 98] width 135 height 9
type input "[PERSON_NAME], [PERSON_NAME]"
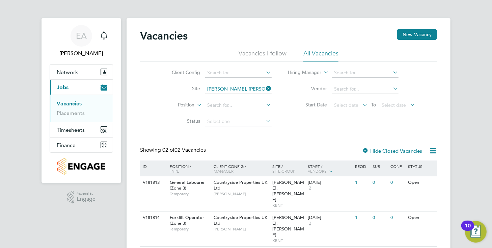
click at [12, 116] on div "EA Elvis Arinze Notifications Applications: Network Team Members Sites Workers …" at bounding box center [246, 134] width 492 height 271
click at [154, 100] on li "Position" at bounding box center [216, 105] width 127 height 16
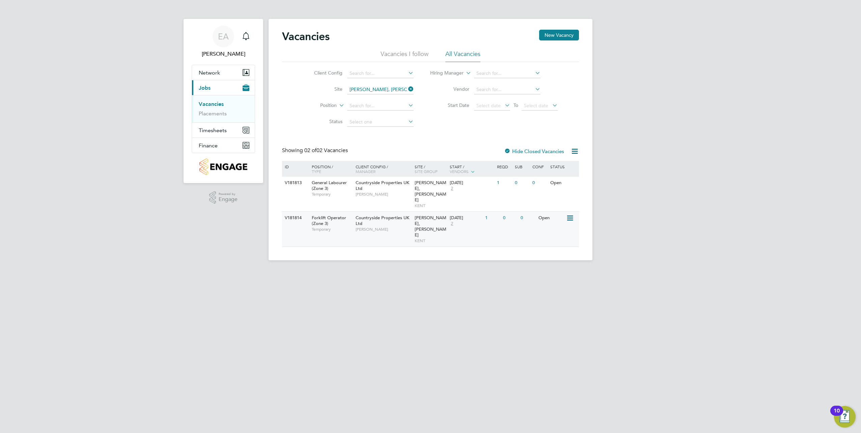
click at [327, 215] on span "Forklift Operator (Zone 3)" at bounding box center [329, 220] width 34 height 11
click at [214, 112] on link "Placements" at bounding box center [213, 113] width 28 height 6
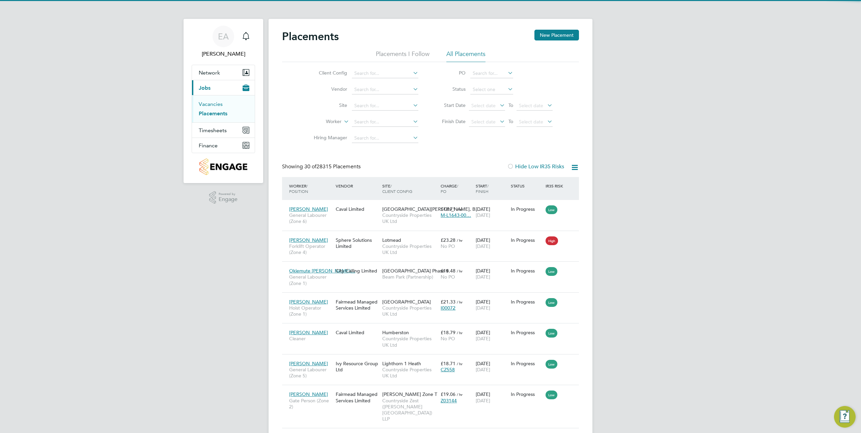
scroll to position [25, 59]
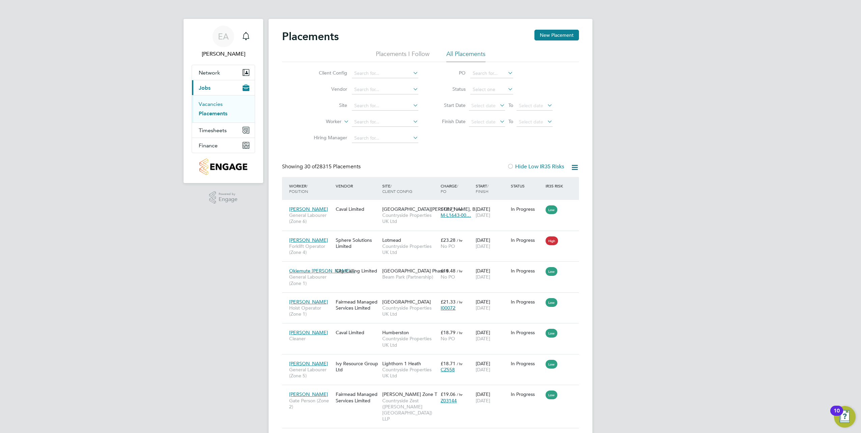
click at [214, 104] on link "Vacancies" at bounding box center [211, 104] width 24 height 6
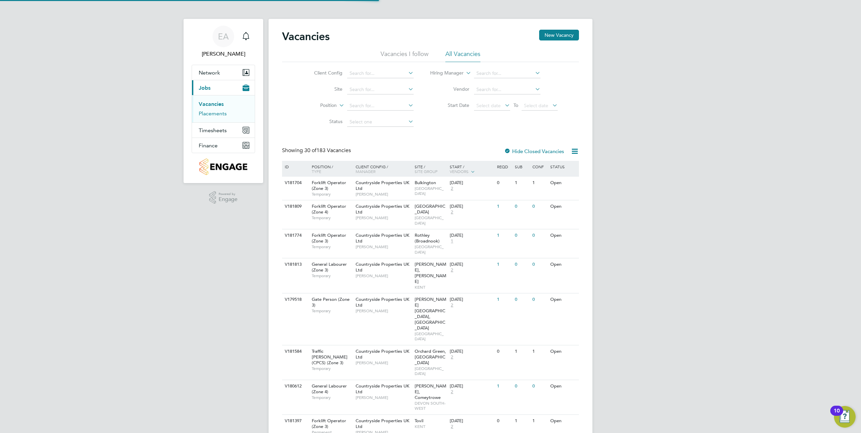
click at [216, 112] on link "Placements" at bounding box center [213, 113] width 28 height 6
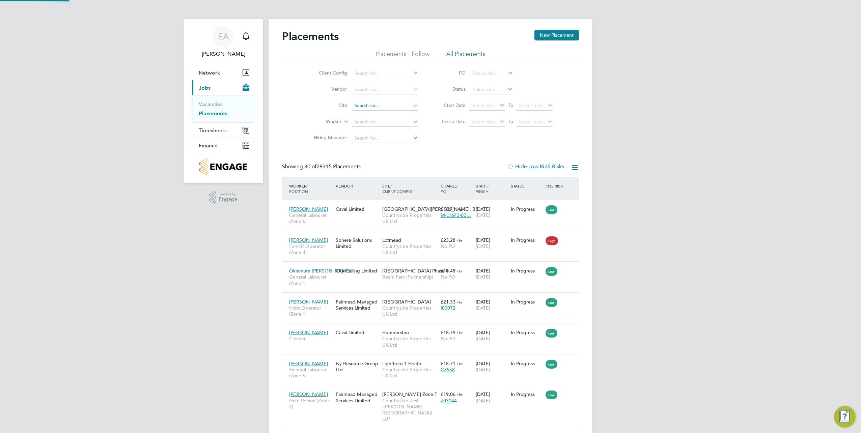
click at [361, 106] on input at bounding box center [385, 105] width 66 height 9
click at [400, 113] on li "[PERSON_NAME], [PERSON_NAME]" at bounding box center [418, 115] width 135 height 9
type input "[PERSON_NAME], [PERSON_NAME]"
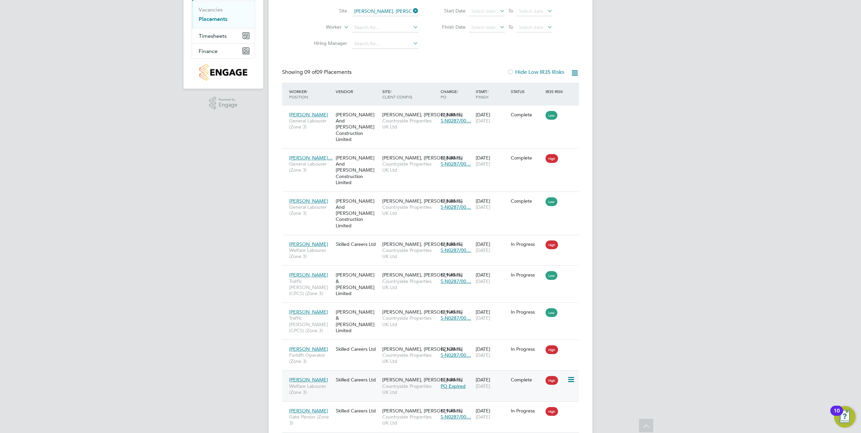
click at [305, 377] on span "[PERSON_NAME]" at bounding box center [308, 380] width 39 height 6
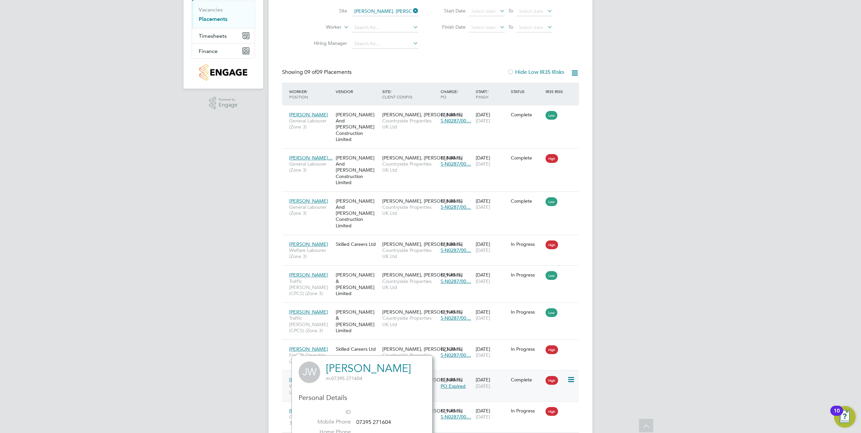
click at [431, 373] on div "Morella Woods, Lenham Countryside Properties UK Ltd" at bounding box center [409, 385] width 58 height 25
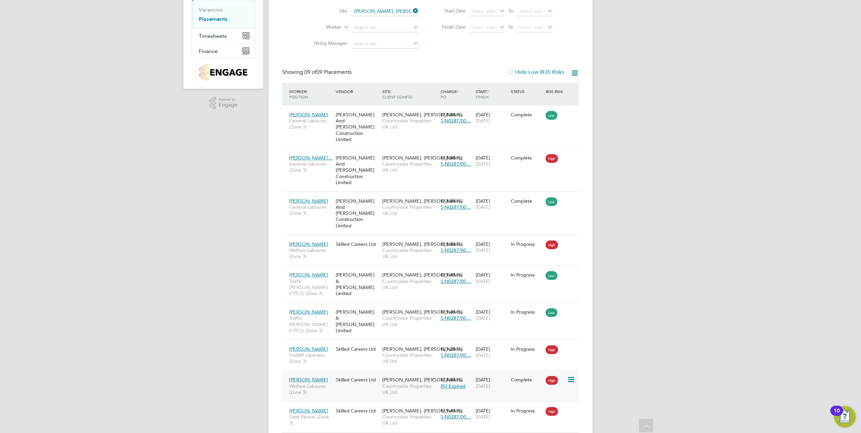
click at [305, 377] on span "[PERSON_NAME]" at bounding box center [308, 380] width 39 height 6
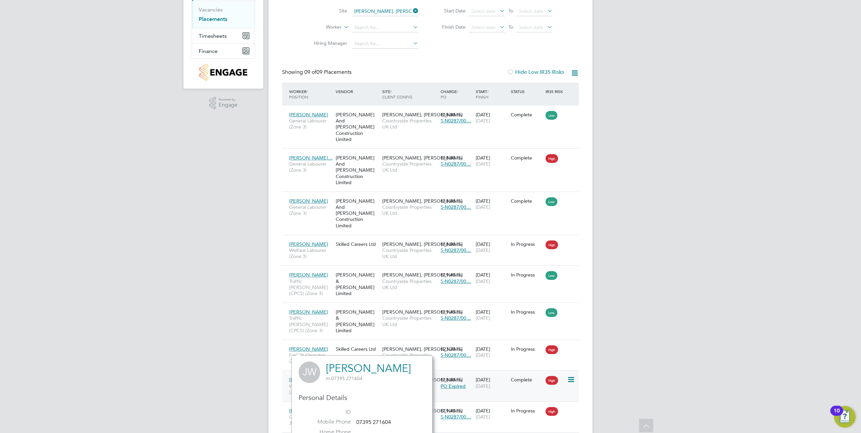
click at [429, 377] on span "[PERSON_NAME], [PERSON_NAME]" at bounding box center [422, 380] width 80 height 6
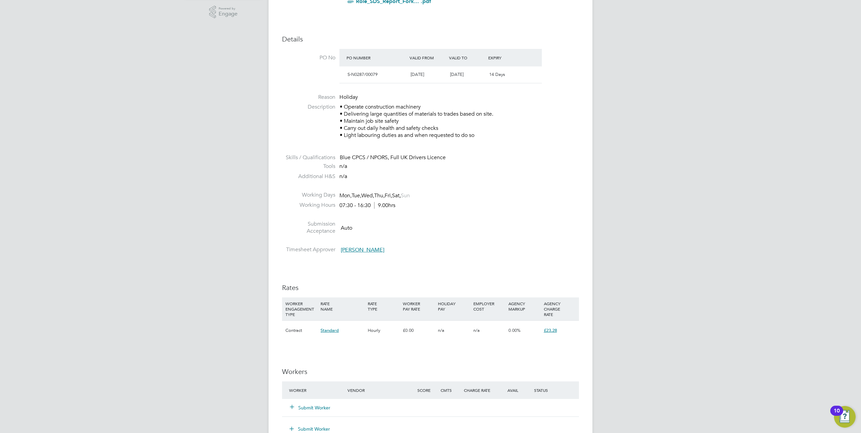
scroll to position [202, 0]
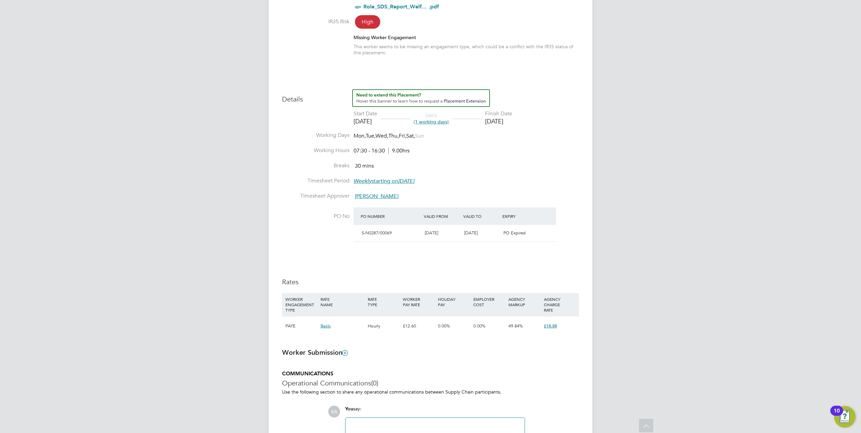
scroll to position [302, 0]
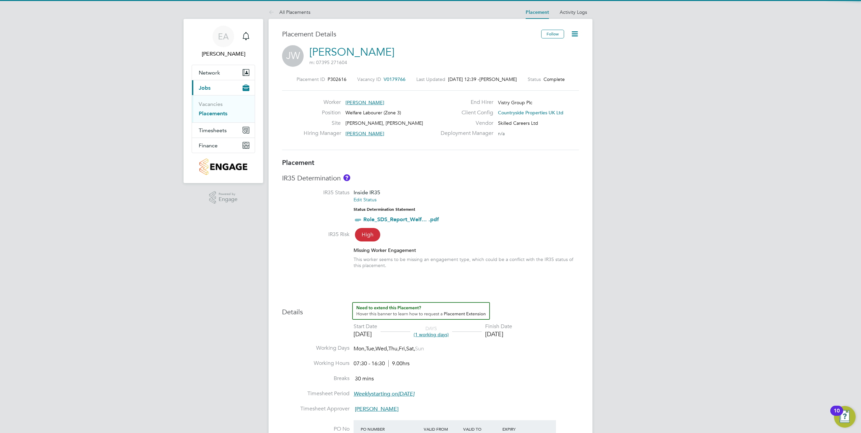
click at [572, 35] on icon at bounding box center [574, 34] width 8 height 8
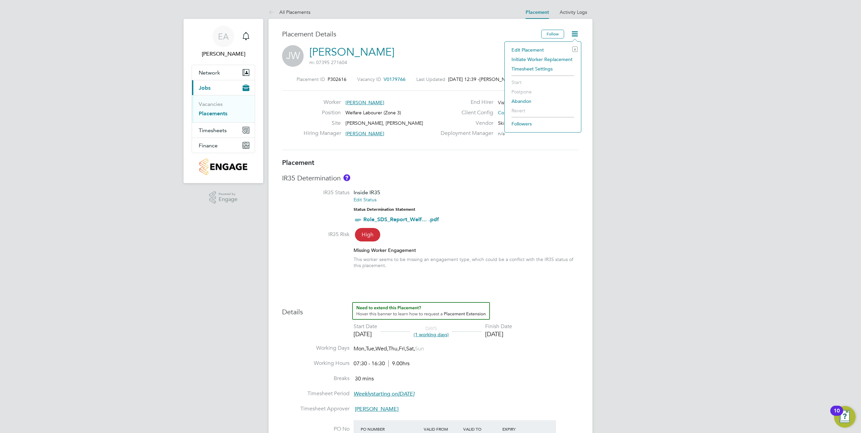
click at [541, 49] on li "Edit Placement e" at bounding box center [542, 49] width 69 height 9
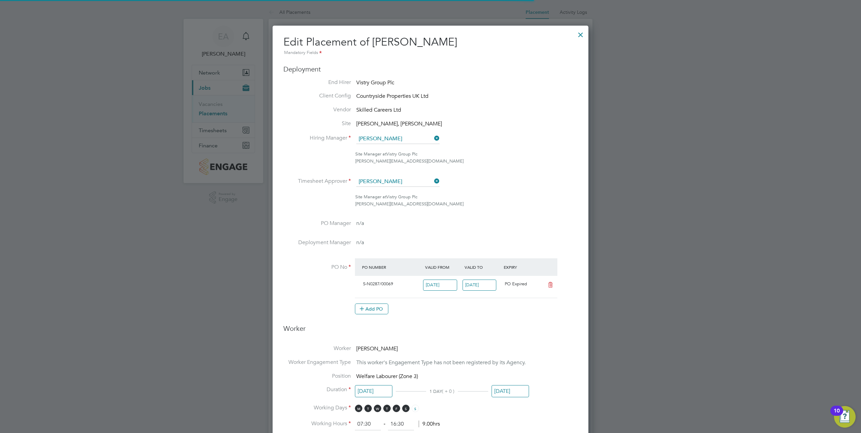
scroll to position [3, 3]
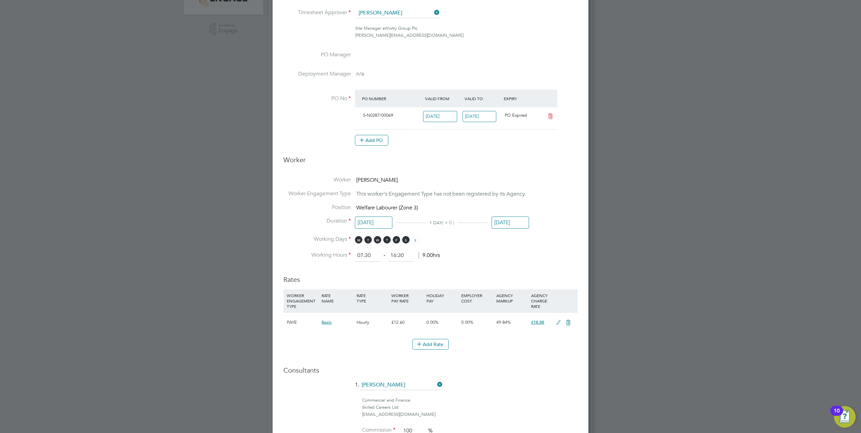
click at [481, 116] on input "[DATE]" at bounding box center [479, 116] width 34 height 11
click at [497, 197] on span "31" at bounding box center [499, 190] width 13 height 13
type input "[DATE]"
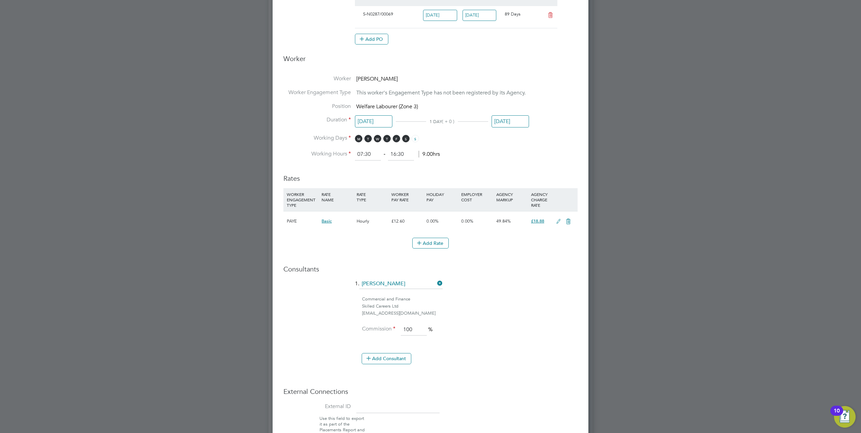
click at [614, 250] on div at bounding box center [430, 216] width 861 height 433
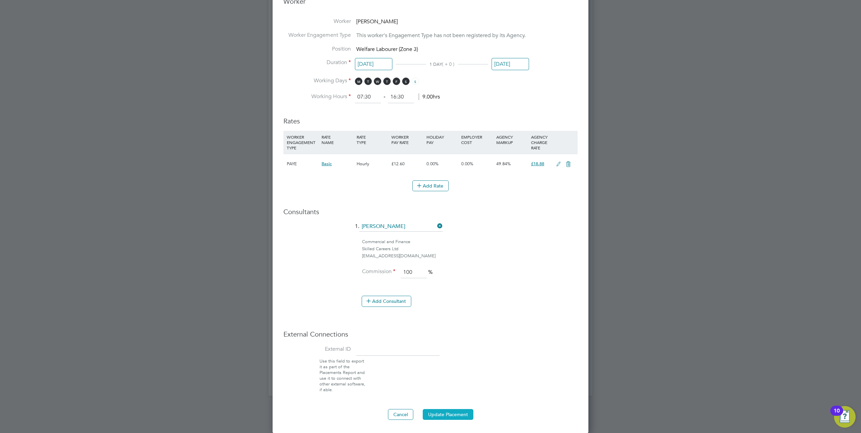
click at [434, 412] on button "Update Placement" at bounding box center [448, 414] width 51 height 11
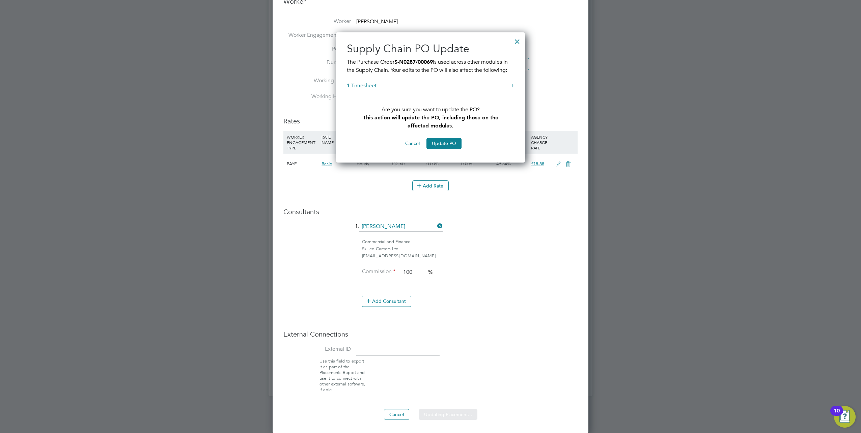
click at [443, 145] on div "Sorry, we are having problems connecting to our services." at bounding box center [430, 37] width 324 height 718
click at [445, 142] on button "Update PO" at bounding box center [443, 143] width 35 height 11
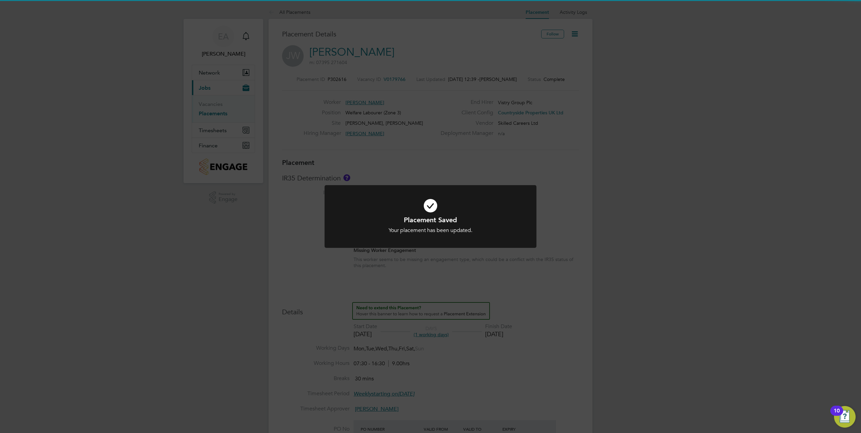
click at [652, 123] on div "Placement Saved Your placement has been updated. Cancel Okay" at bounding box center [430, 216] width 861 height 433
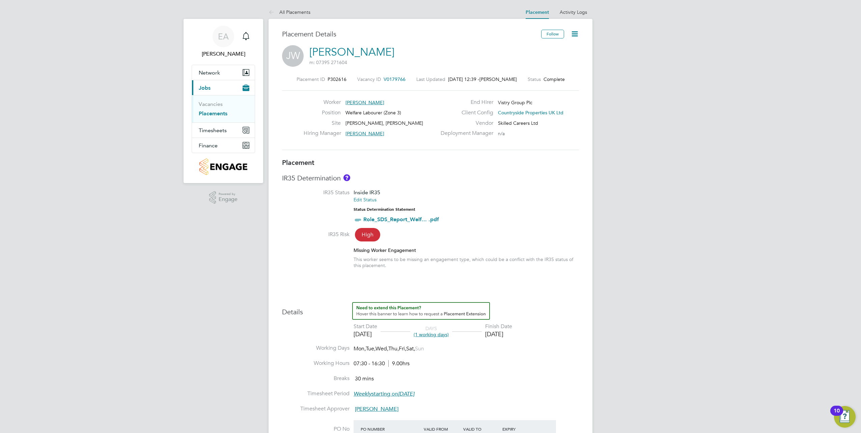
click at [207, 114] on link "Placements" at bounding box center [213, 113] width 29 height 6
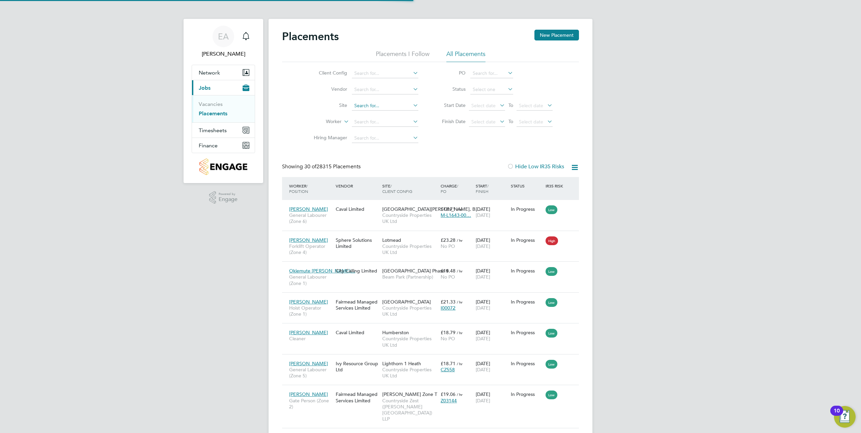
click at [363, 106] on input at bounding box center [385, 105] width 66 height 9
drag, startPoint x: 380, startPoint y: 104, endPoint x: 355, endPoint y: 103, distance: 25.3
click at [355, 103] on input "mroella" at bounding box center [385, 105] width 66 height 9
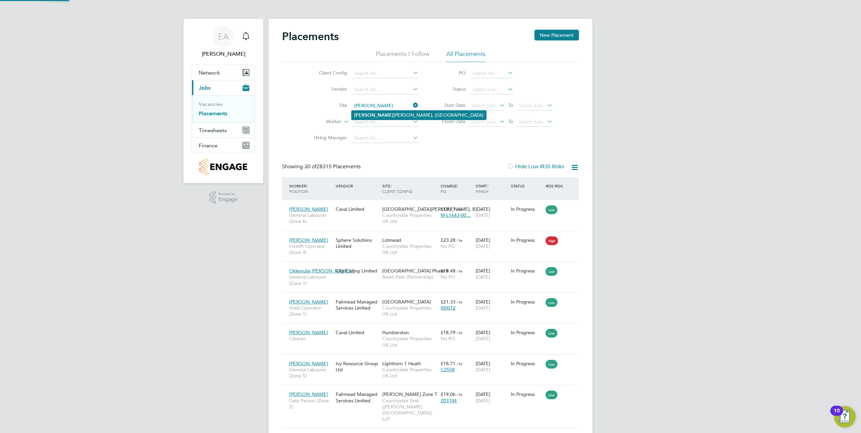
click at [379, 115] on li "[PERSON_NAME], [PERSON_NAME]" at bounding box center [418, 115] width 135 height 9
type input "[PERSON_NAME], [PERSON_NAME]"
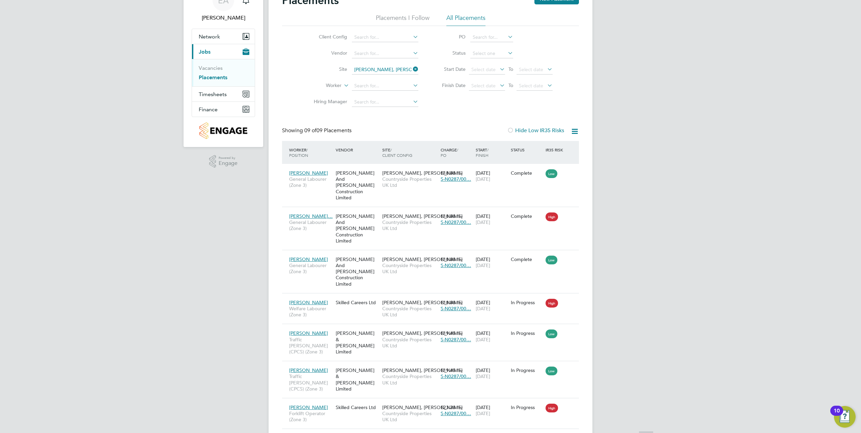
scroll to position [94, 0]
